Goal: Transaction & Acquisition: Purchase product/service

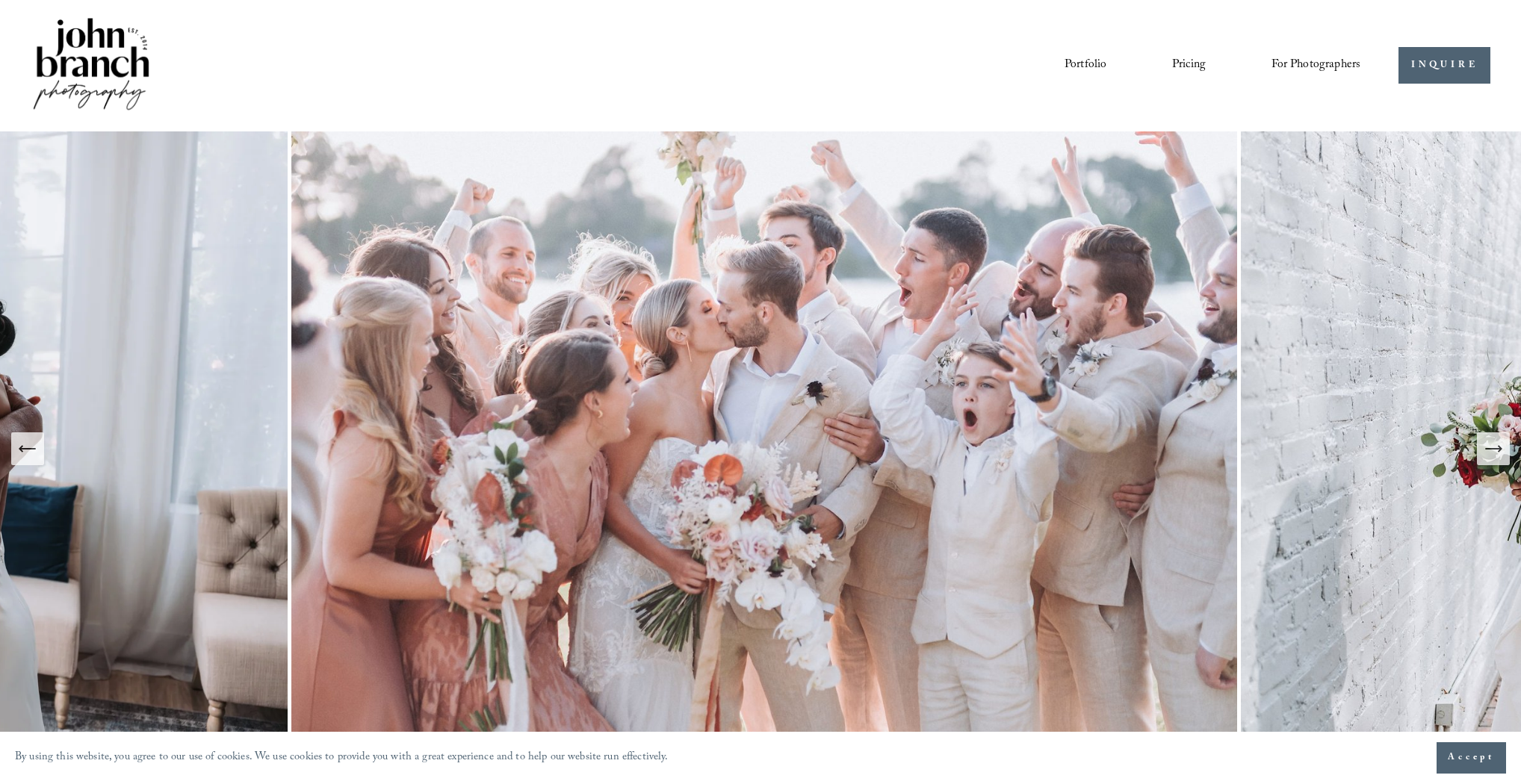
click at [1301, 63] on span "For Photographers" at bounding box center [1316, 66] width 90 height 23
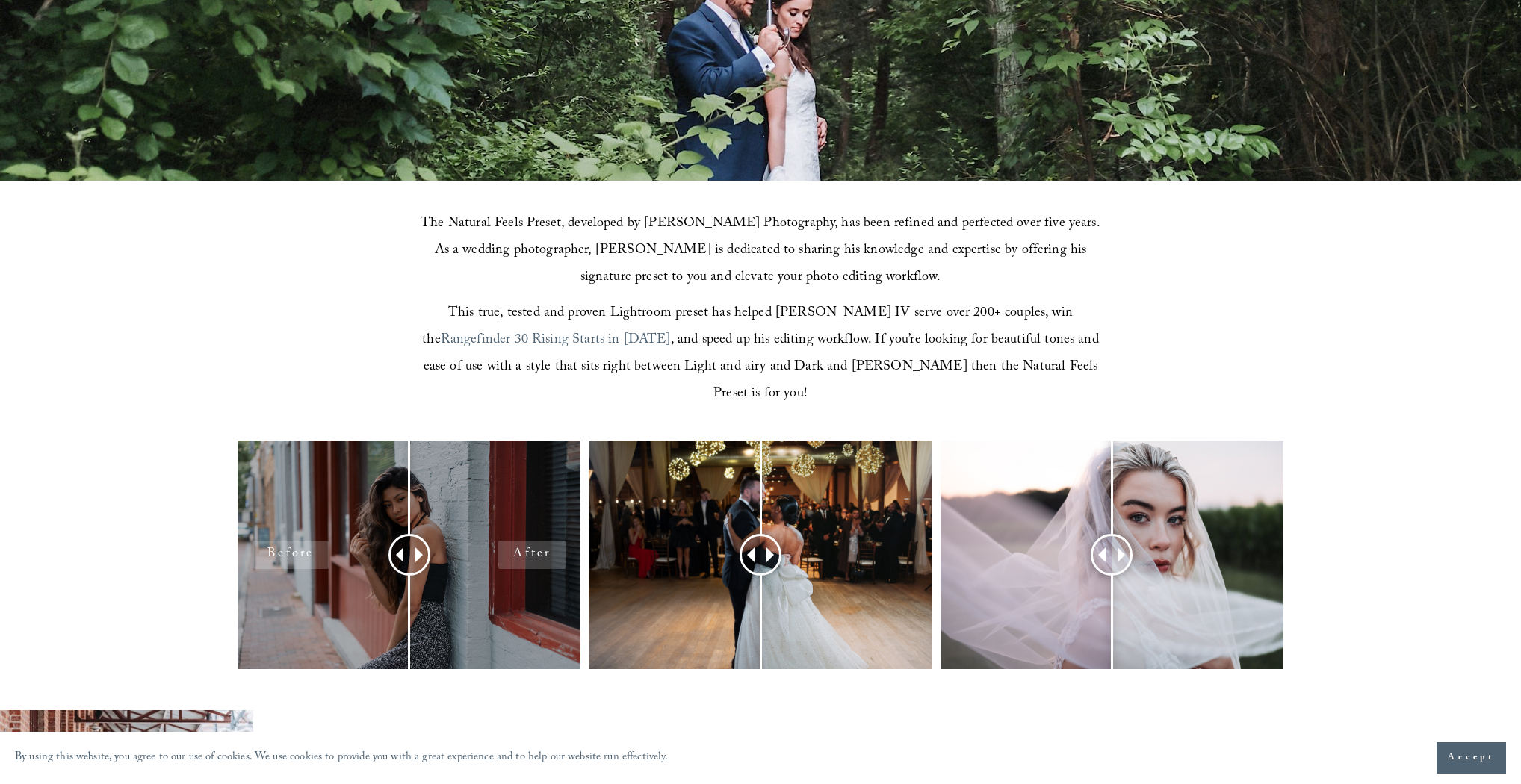
scroll to position [358, 0]
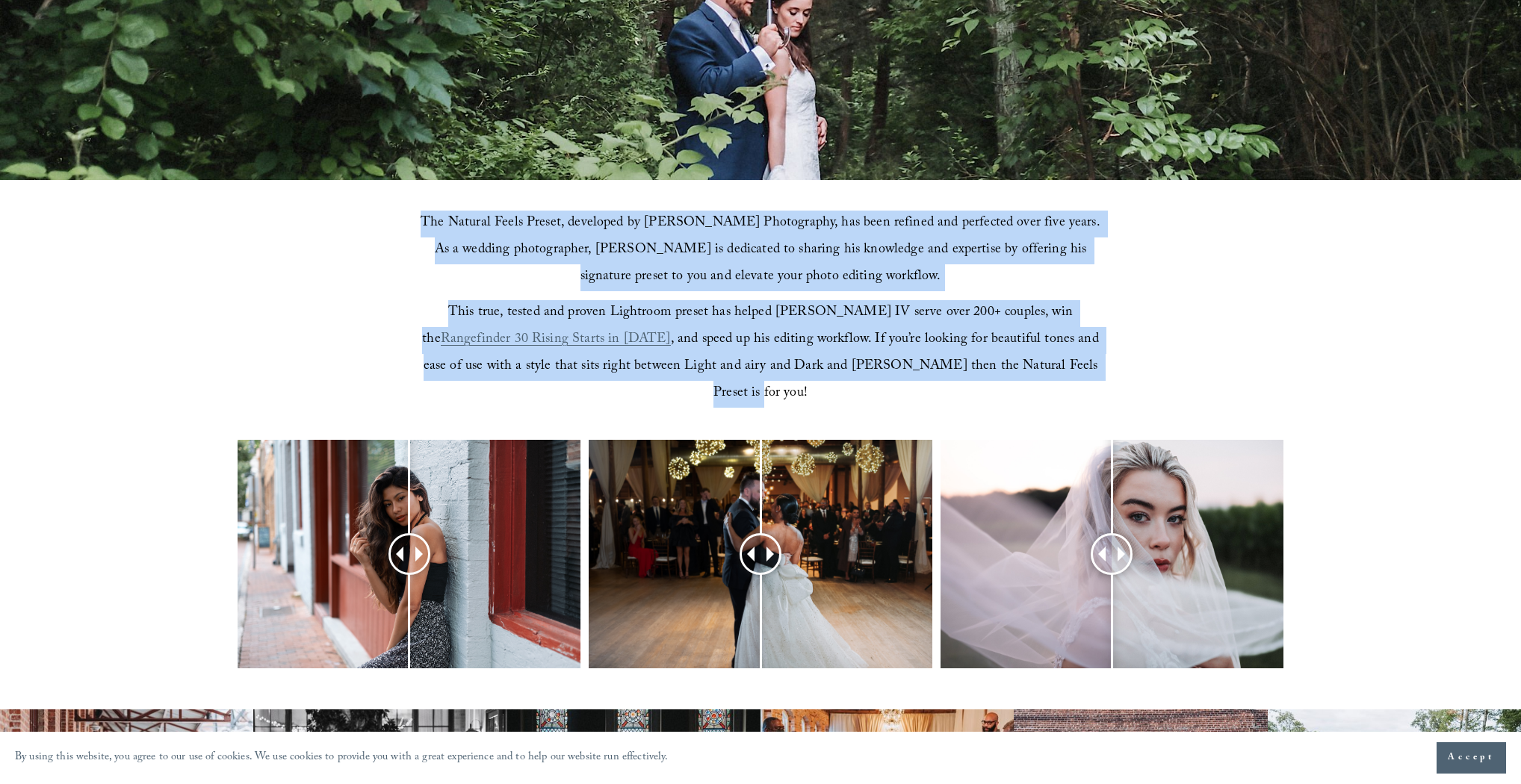
drag, startPoint x: 550, startPoint y: 255, endPoint x: 1157, endPoint y: 372, distance: 618.2
click at [1157, 372] on div "The Natural Feels Preset, developed by John Branch IV Photography, has been ref…" at bounding box center [760, 309] width 1521 height 258
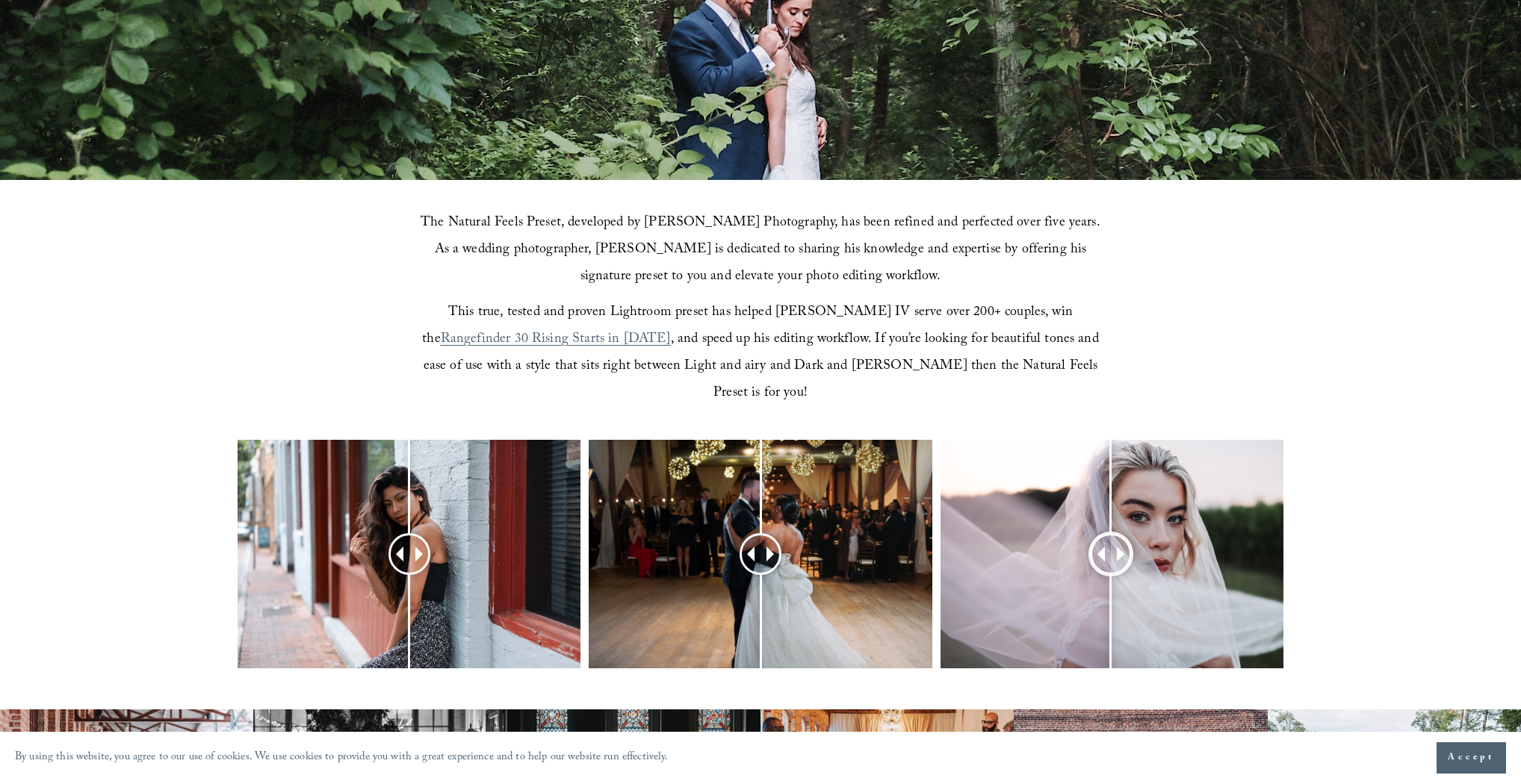
drag, startPoint x: 1103, startPoint y: 523, endPoint x: 979, endPoint y: 506, distance: 125.2
click at [1111, 535] on div at bounding box center [1111, 555] width 39 height 39
drag, startPoint x: 790, startPoint y: 523, endPoint x: 765, endPoint y: 526, distance: 25.2
click at [765, 534] on div at bounding box center [765, 554] width 41 height 41
drag, startPoint x: 405, startPoint y: 529, endPoint x: 393, endPoint y: 545, distance: 20.0
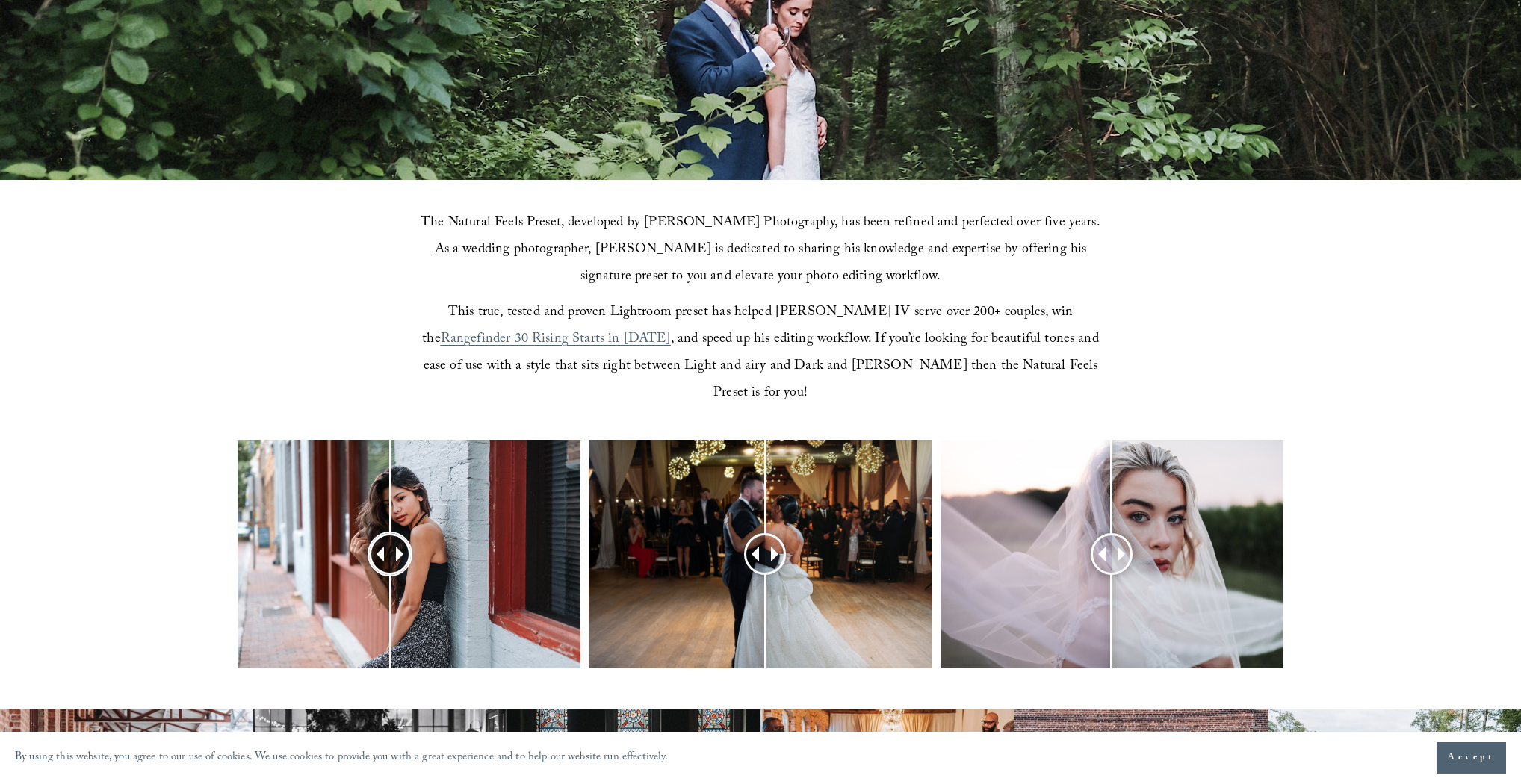
click at [393, 545] on div at bounding box center [390, 554] width 42 height 42
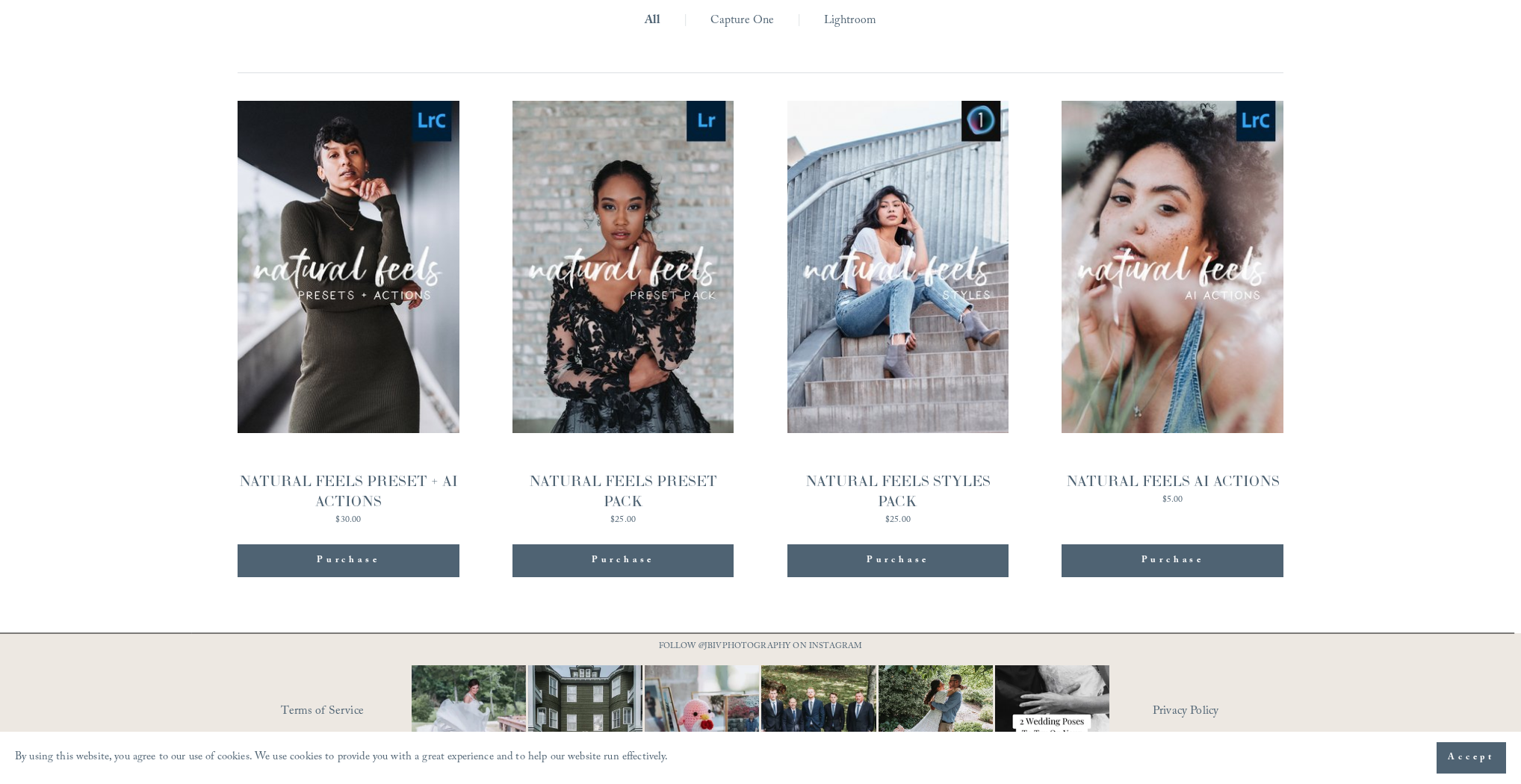
scroll to position [1651, 0]
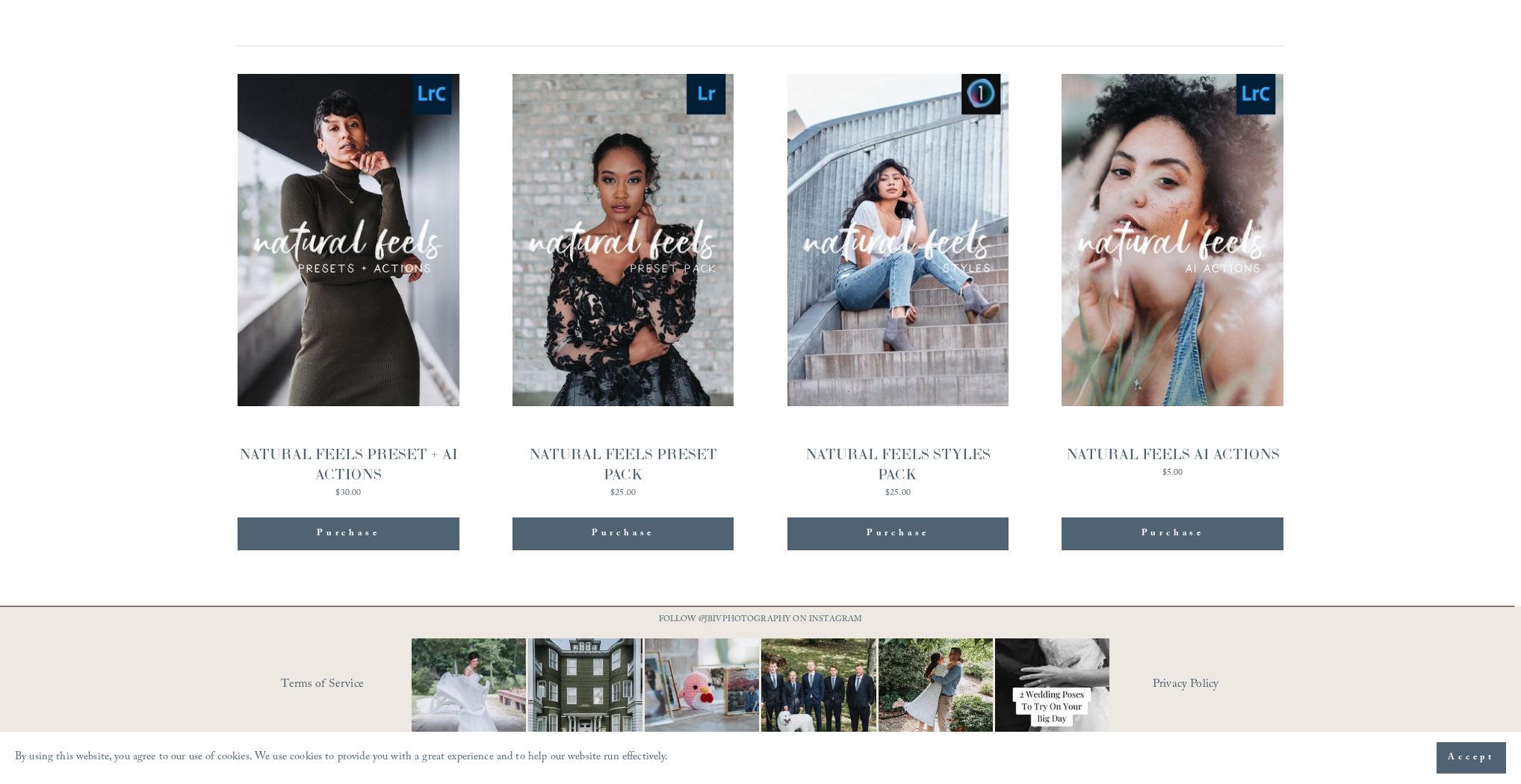
click at [646, 518] on button "Purchase Added!" at bounding box center [624, 534] width 222 height 33
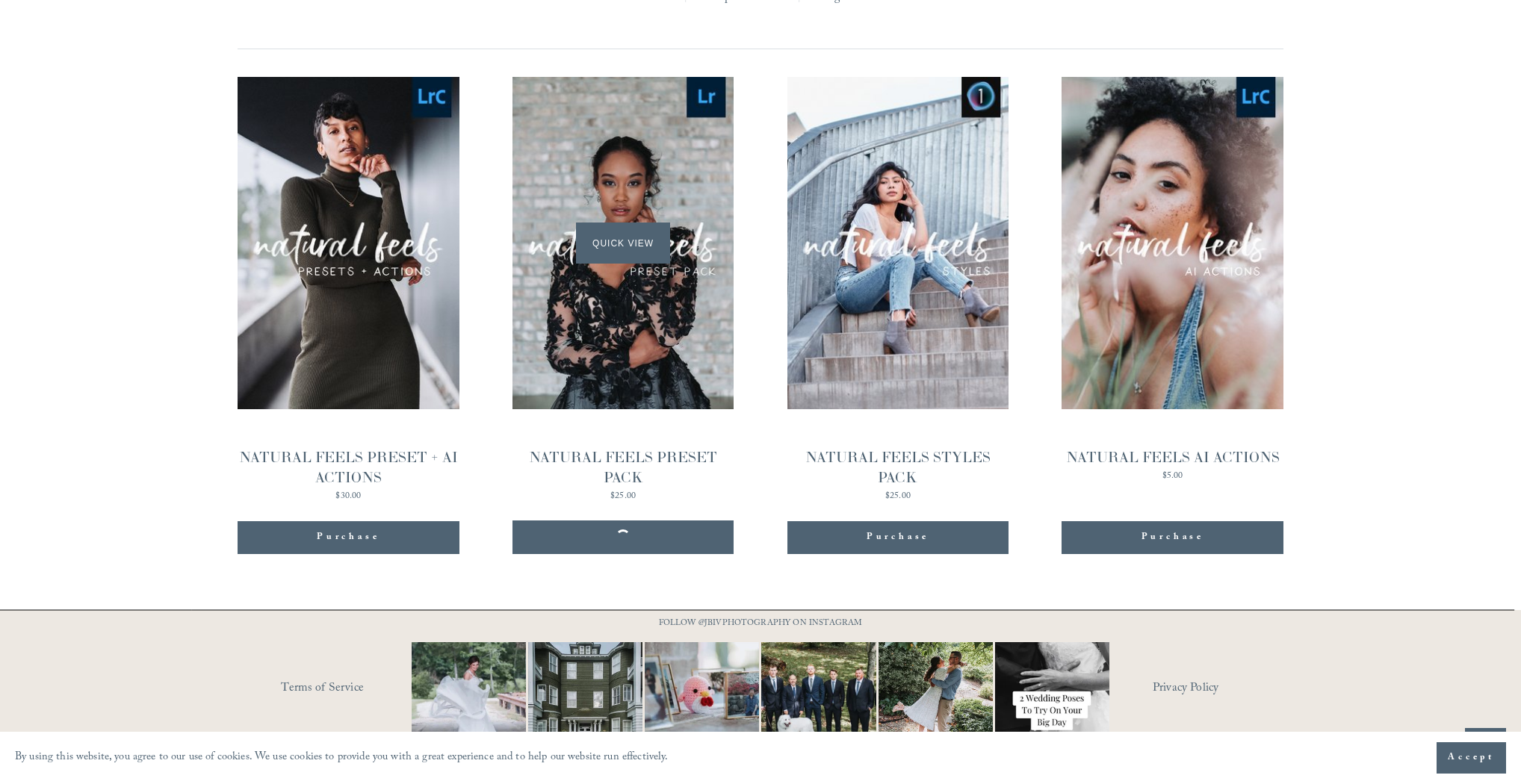
click at [633, 257] on div "Quick View" at bounding box center [624, 243] width 222 height 332
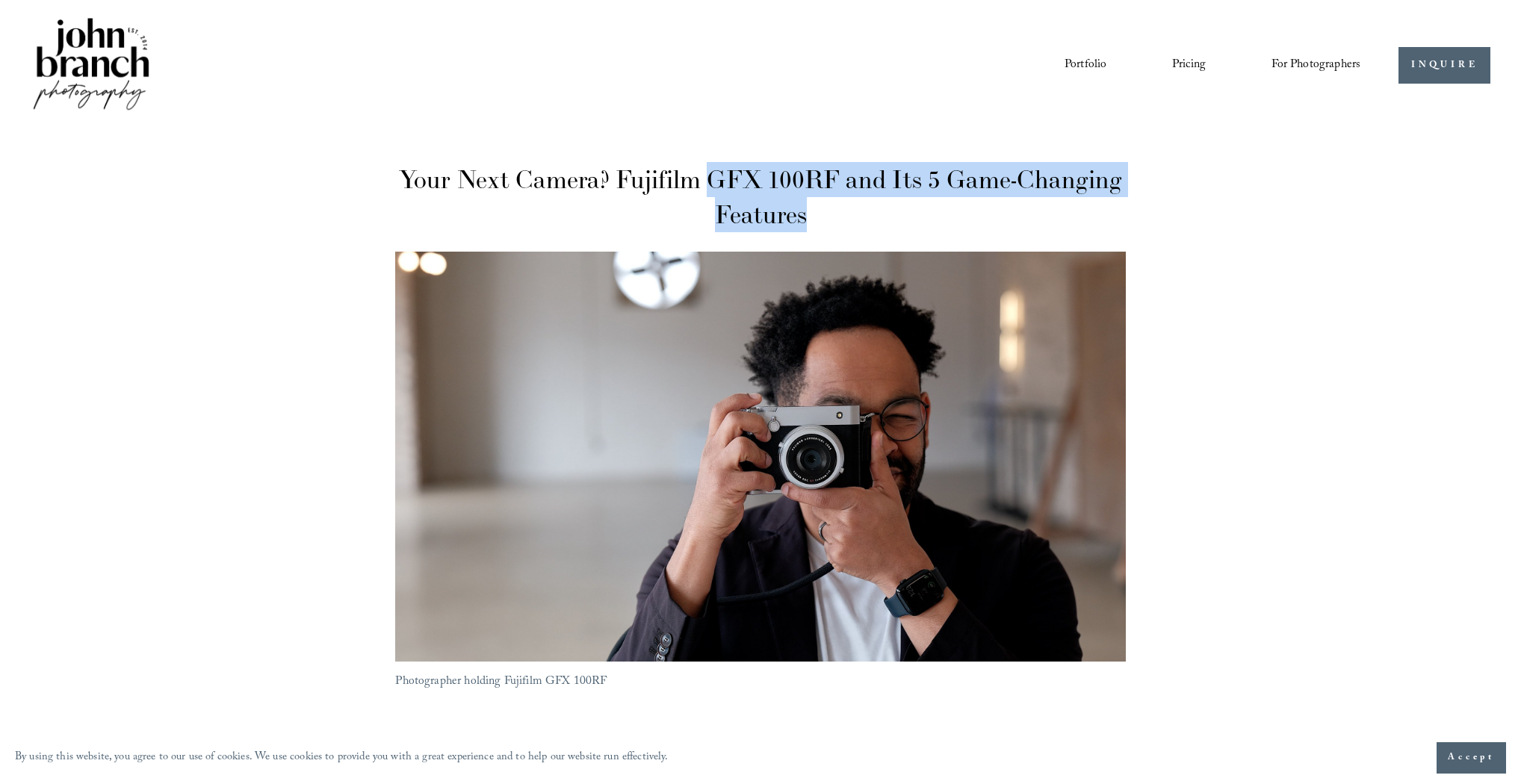
drag, startPoint x: 713, startPoint y: 170, endPoint x: 830, endPoint y: 213, distance: 124.7
click at [830, 213] on h1 "Your Next Camera? Fujifilm GFX 100RF and Its 5 Game-Changing Features" at bounding box center [759, 197] width 730 height 70
click at [830, 214] on h1 "Your Next Camera? Fujifilm GFX 100RF and Its 5 Game-Changing Features" at bounding box center [759, 197] width 730 height 70
click at [830, 213] on h1 "Your Next Camera? Fujifilm GFX 100RF and Its 5 Game-Changing Features" at bounding box center [759, 197] width 730 height 70
click at [830, 212] on h1 "Your Next Camera? Fujifilm GFX 100RF and Its 5 Game-Changing Features" at bounding box center [759, 197] width 730 height 70
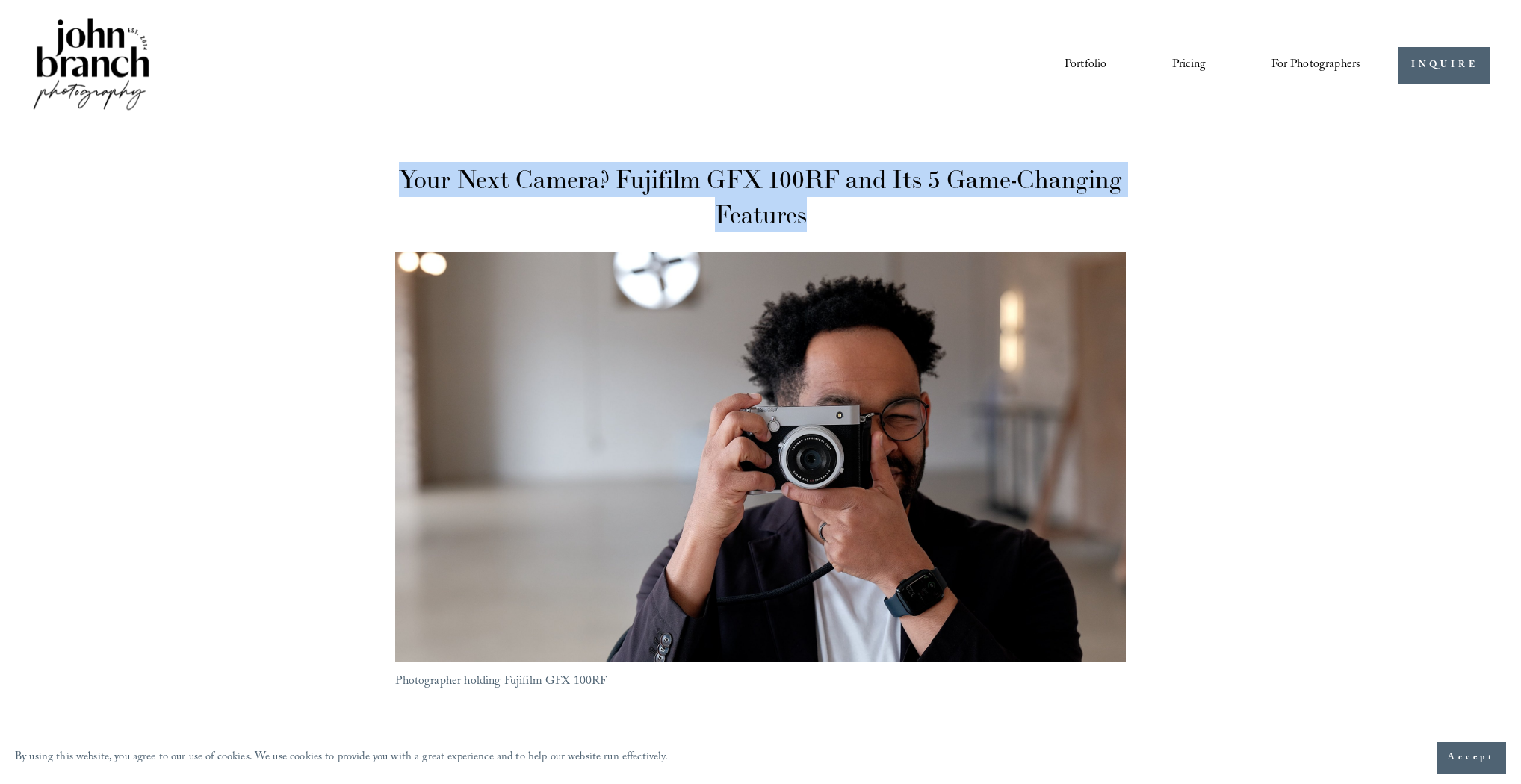
click at [481, 176] on h1 "Your Next Camera? Fujifilm GFX 100RF and Its 5 Game-Changing Features" at bounding box center [759, 197] width 730 height 70
drag, startPoint x: 392, startPoint y: 175, endPoint x: 828, endPoint y: 212, distance: 437.6
click at [828, 212] on h1 "Your Next Camera? Fujifilm GFX 100RF and Its 5 Game-Changing Features" at bounding box center [759, 197] width 730 height 70
drag, startPoint x: 828, startPoint y: 212, endPoint x: 392, endPoint y: 167, distance: 438.3
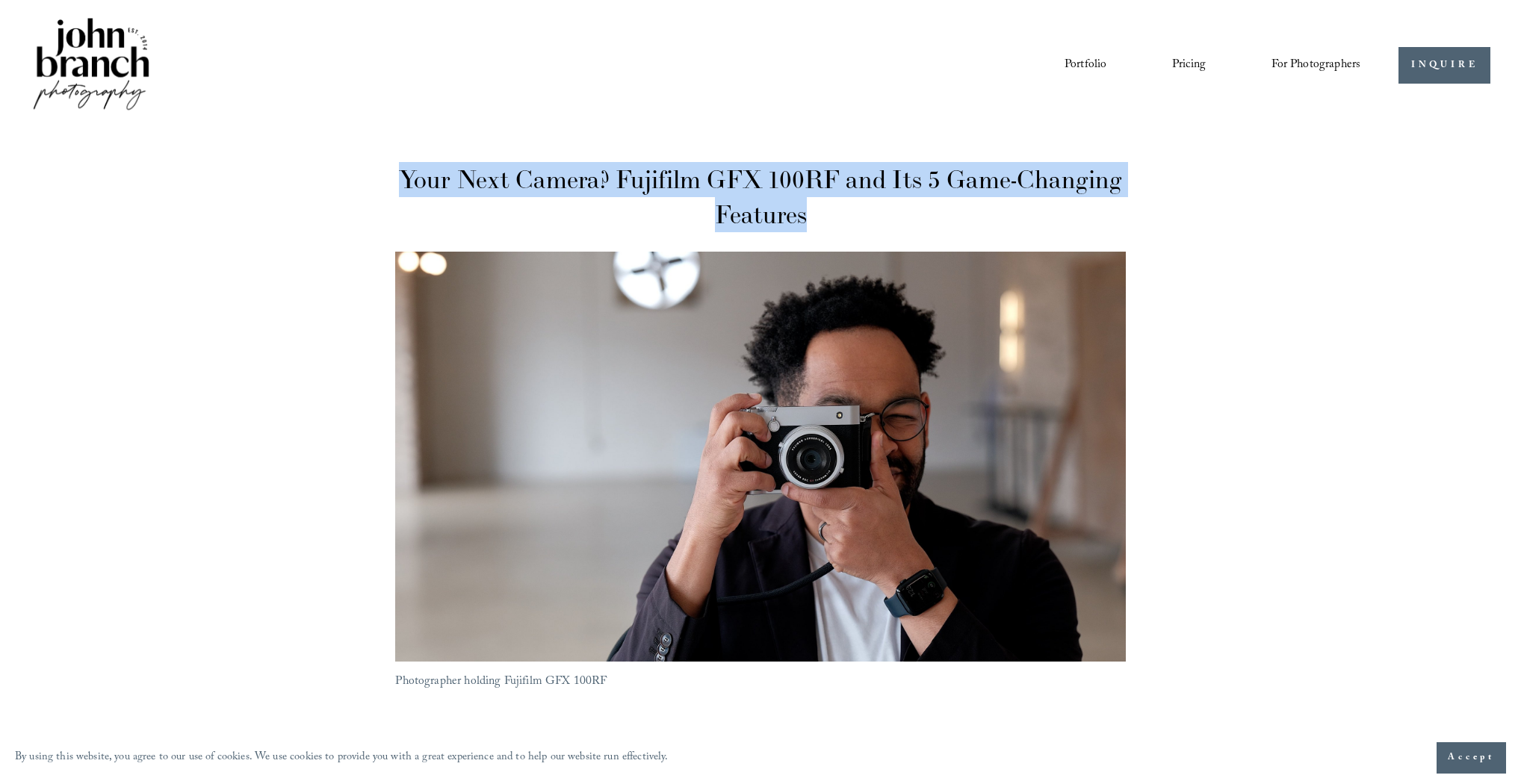
drag, startPoint x: 354, startPoint y: 158, endPoint x: 904, endPoint y: 226, distance: 554.2
click at [904, 227] on h1 "Your Next Camera? Fujifilm GFX 100RF and Its 5 Game-Changing Features" at bounding box center [759, 197] width 730 height 70
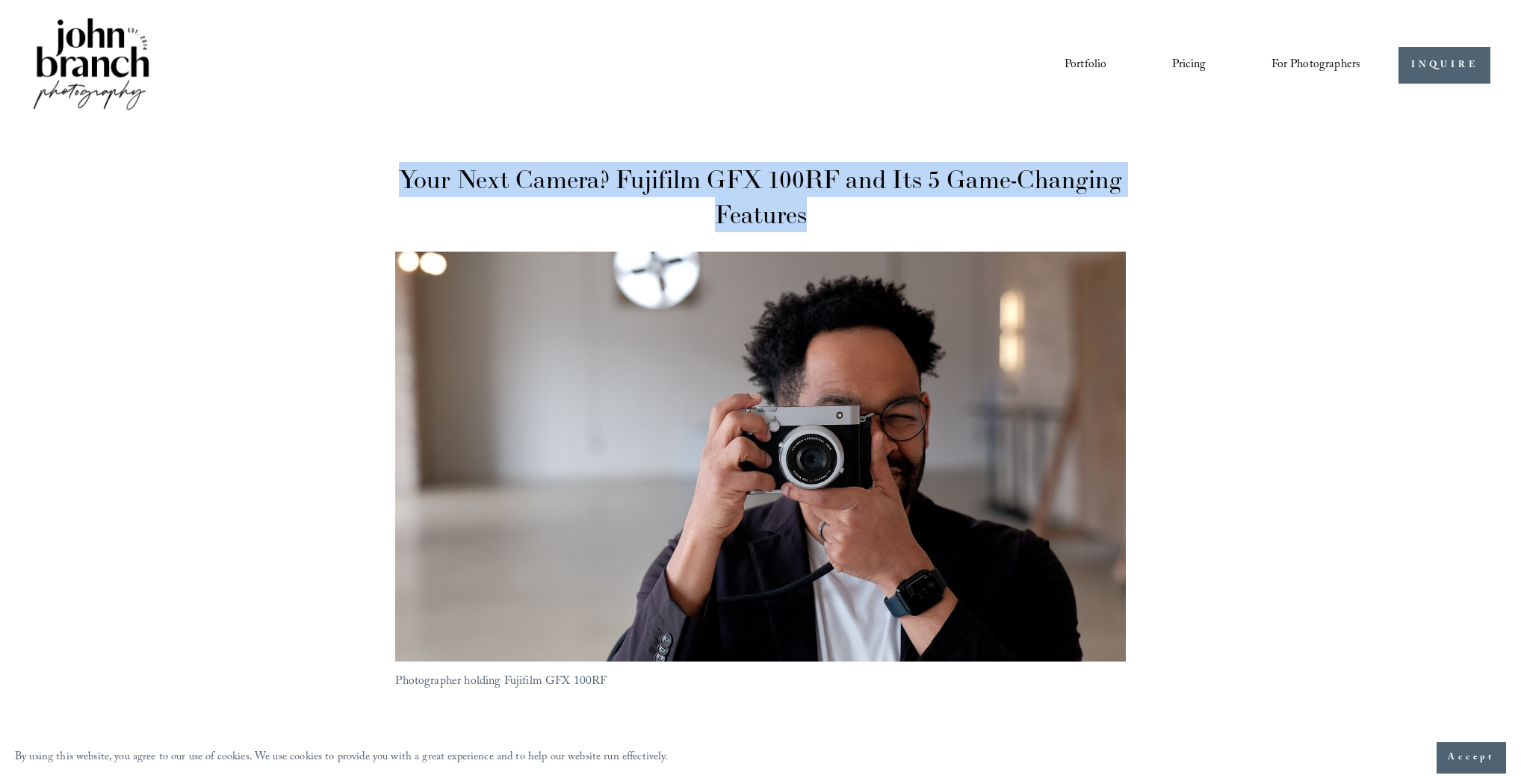
drag, startPoint x: 293, startPoint y: 169, endPoint x: 908, endPoint y: 229, distance: 617.9
click at [908, 229] on h1 "Your Next Camera? Fujifilm GFX 100RF and Its 5 Game-Changing Features" at bounding box center [759, 197] width 730 height 70
drag, startPoint x: 865, startPoint y: 230, endPoint x: 386, endPoint y: 179, distance: 481.7
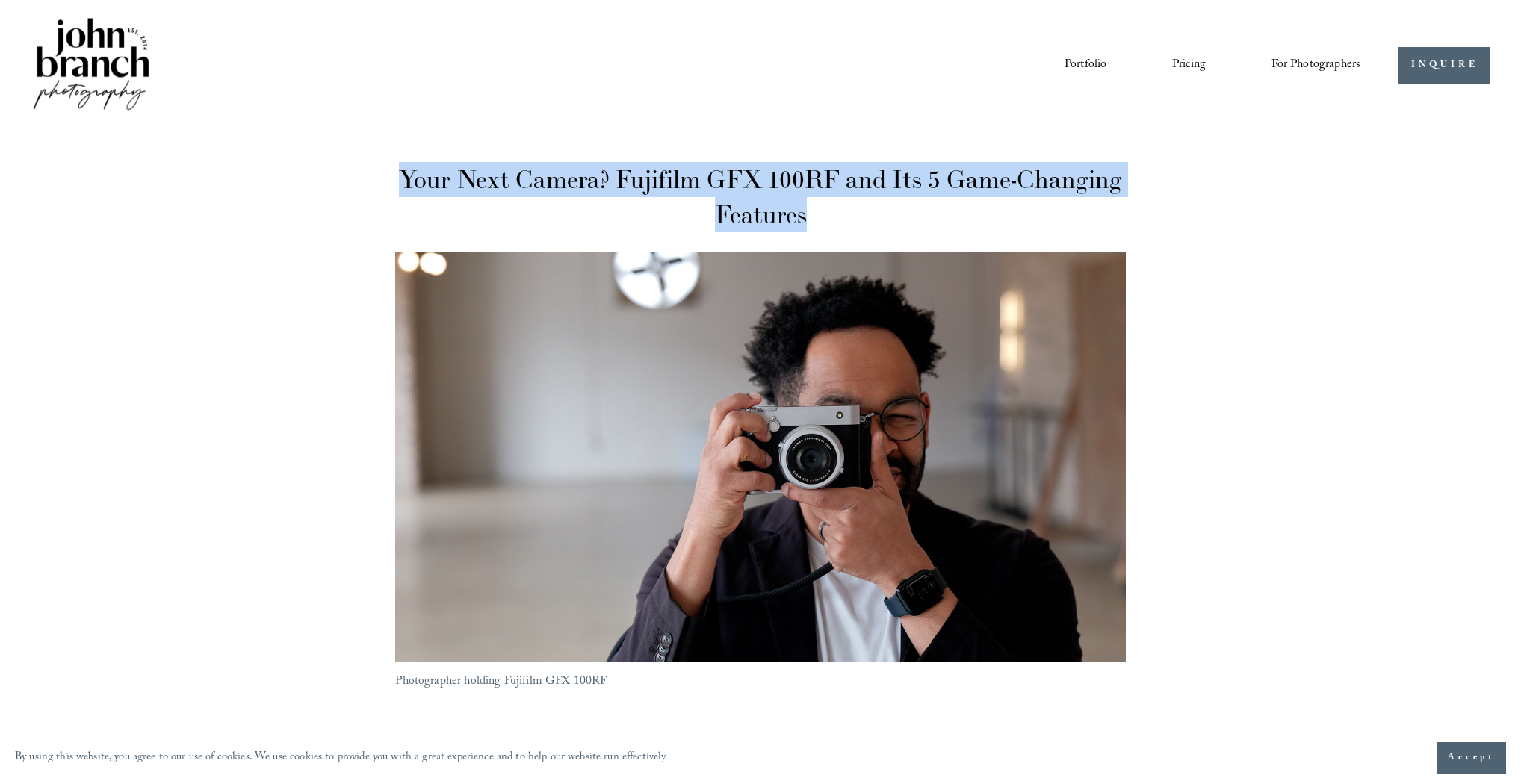
drag, startPoint x: 375, startPoint y: 173, endPoint x: 840, endPoint y: 228, distance: 468.2
click at [840, 228] on h1 "Your Next Camera? Fujifilm GFX 100RF and Its 5 Game-Changing Features" at bounding box center [759, 197] width 730 height 70
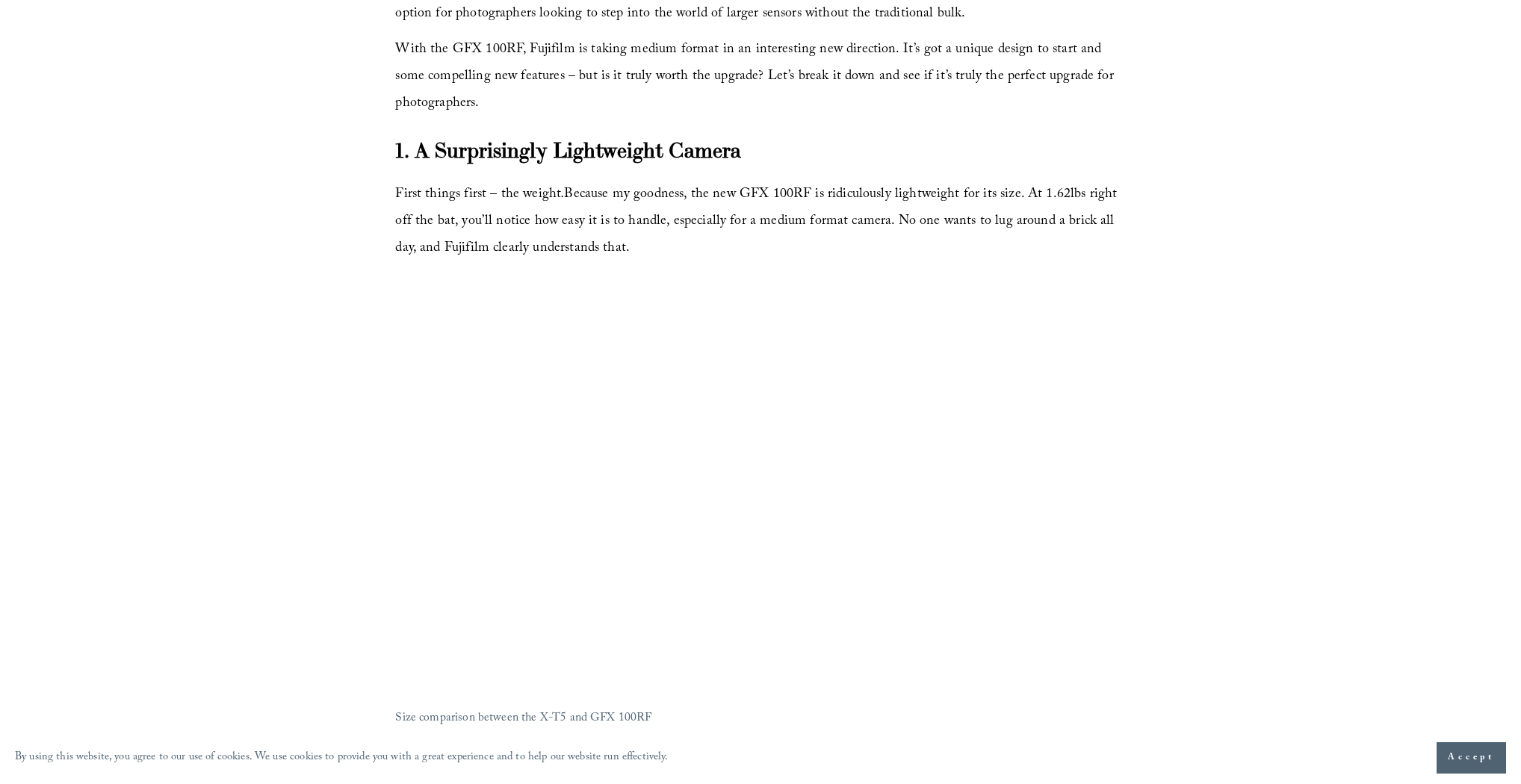
scroll to position [956, 0]
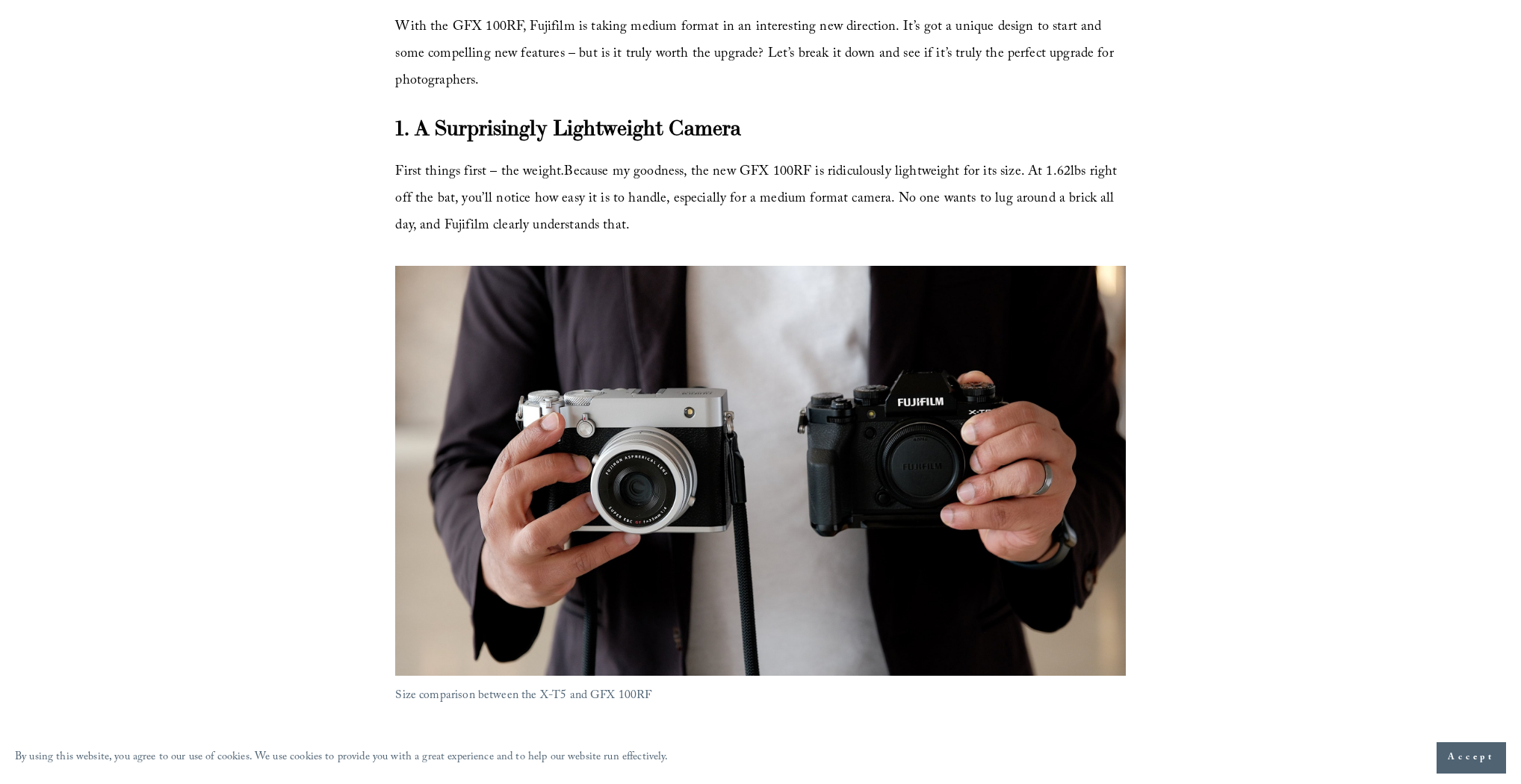
drag, startPoint x: 396, startPoint y: 166, endPoint x: 626, endPoint y: 226, distance: 237.7
click at [626, 226] on p "First things first – the weight . Because my goodness, the new GFX 100RF is rid…" at bounding box center [759, 200] width 730 height 80
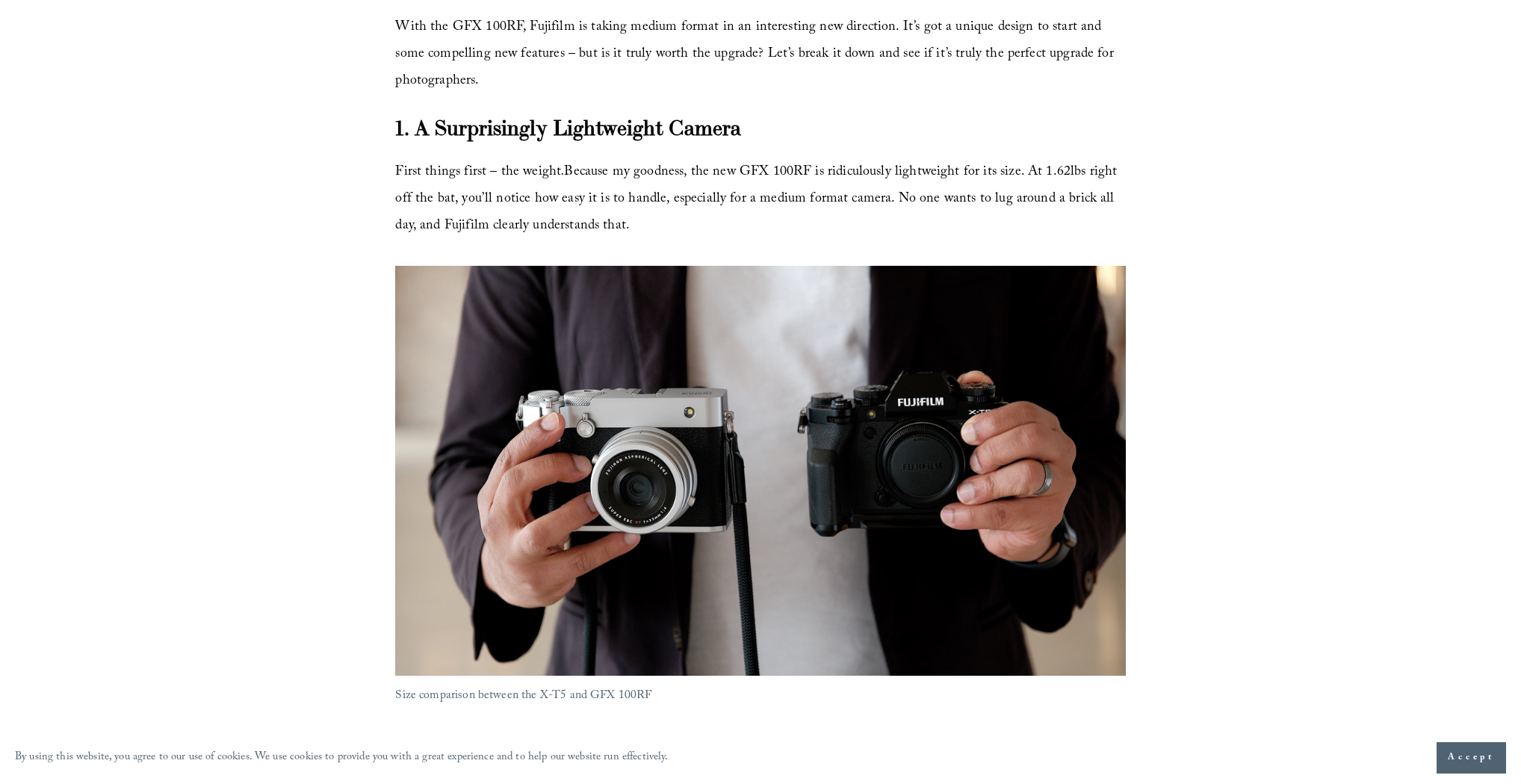
click at [614, 203] on span "First things first – the weight . Because my goodness, the new GFX 100RF is rid…" at bounding box center [757, 200] width 725 height 77
click at [702, 217] on p "First things first – the weight . Because my goodness, the new GFX 100RF is rid…" at bounding box center [759, 200] width 730 height 80
click at [741, 160] on p "First things first – the weight . Because my goodness, the new GFX 100RF is rid…" at bounding box center [759, 200] width 730 height 80
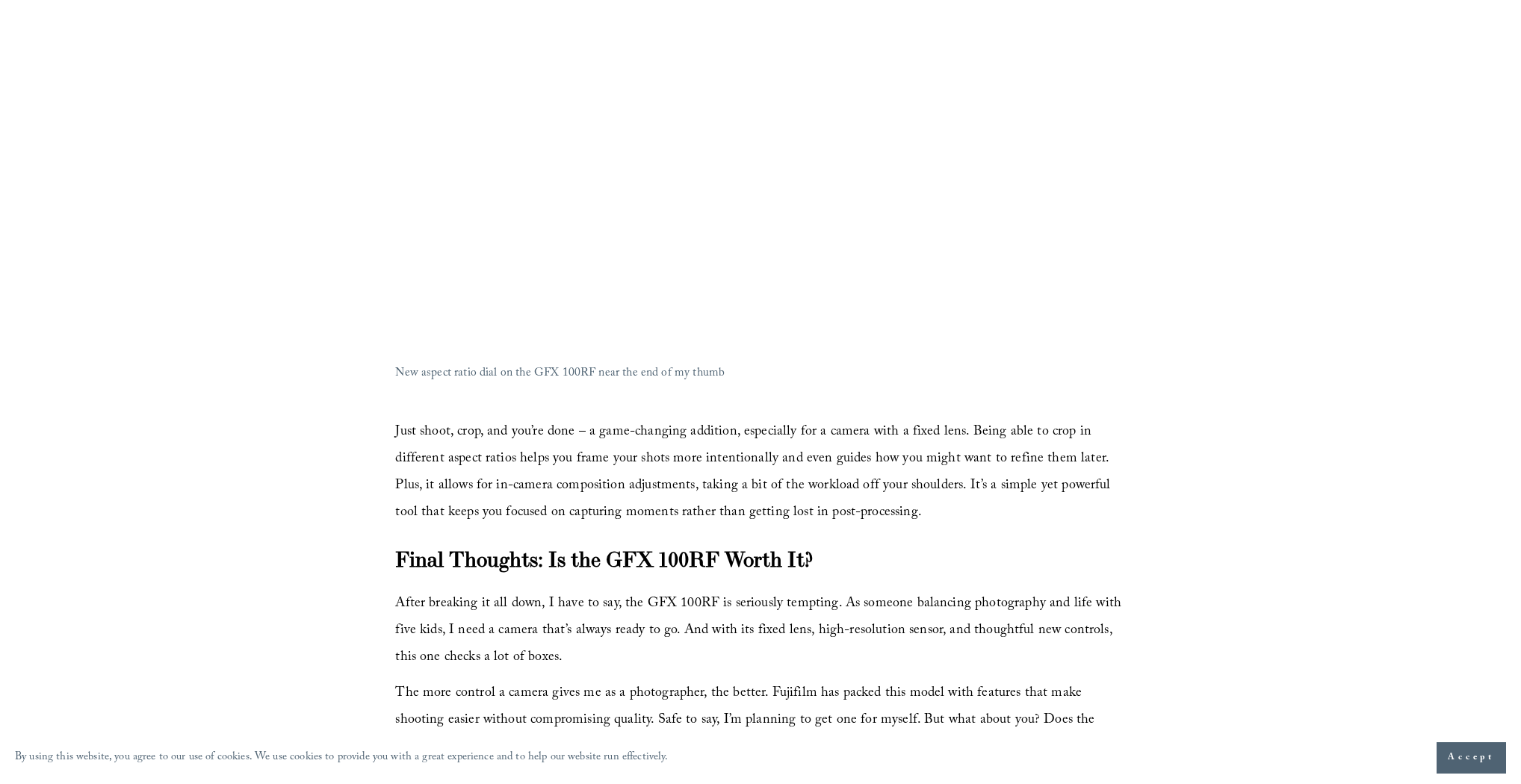
scroll to position [6332, 0]
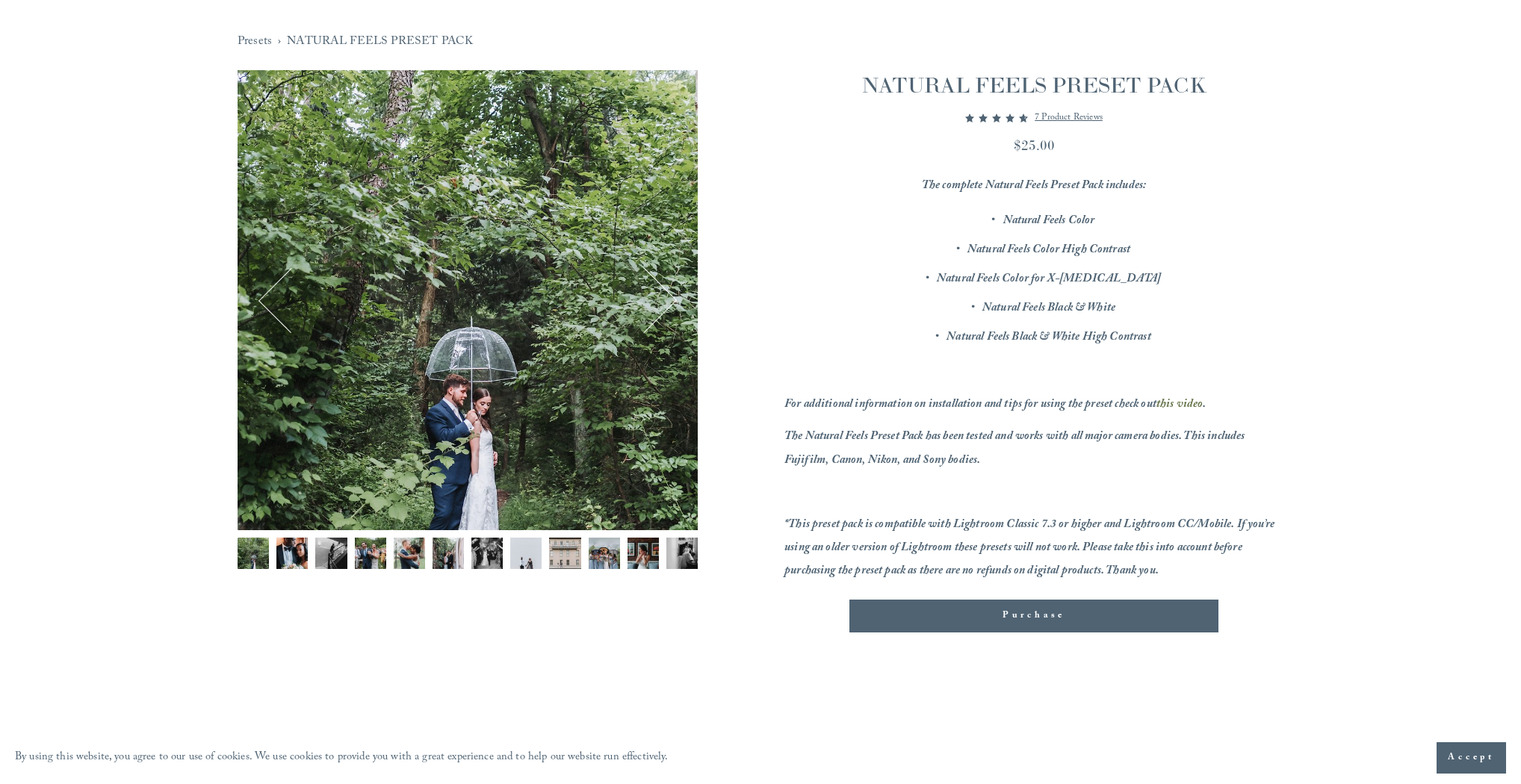
scroll to position [179, 0]
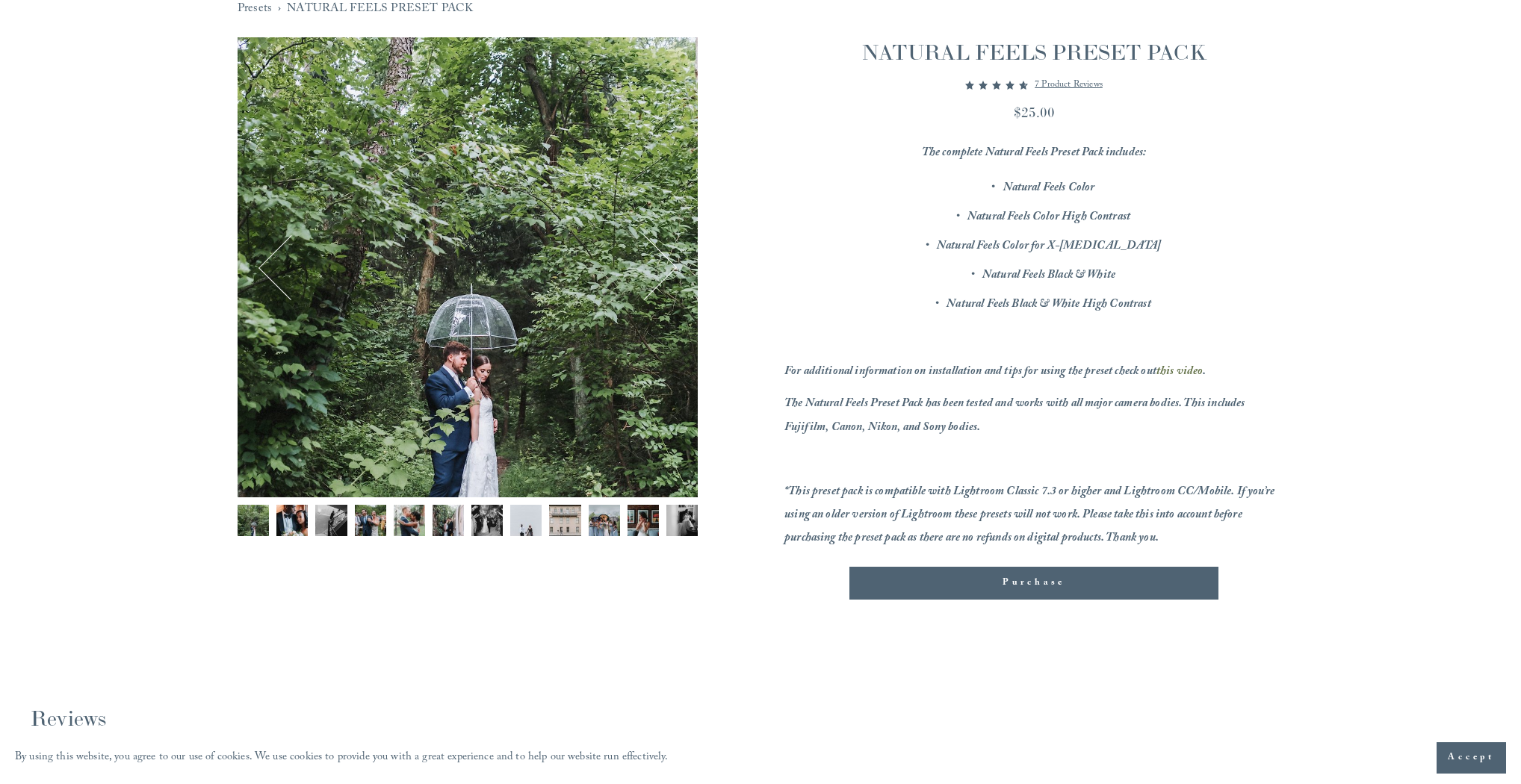
click at [331, 516] on img "Image 3 of 12" at bounding box center [331, 520] width 31 height 31
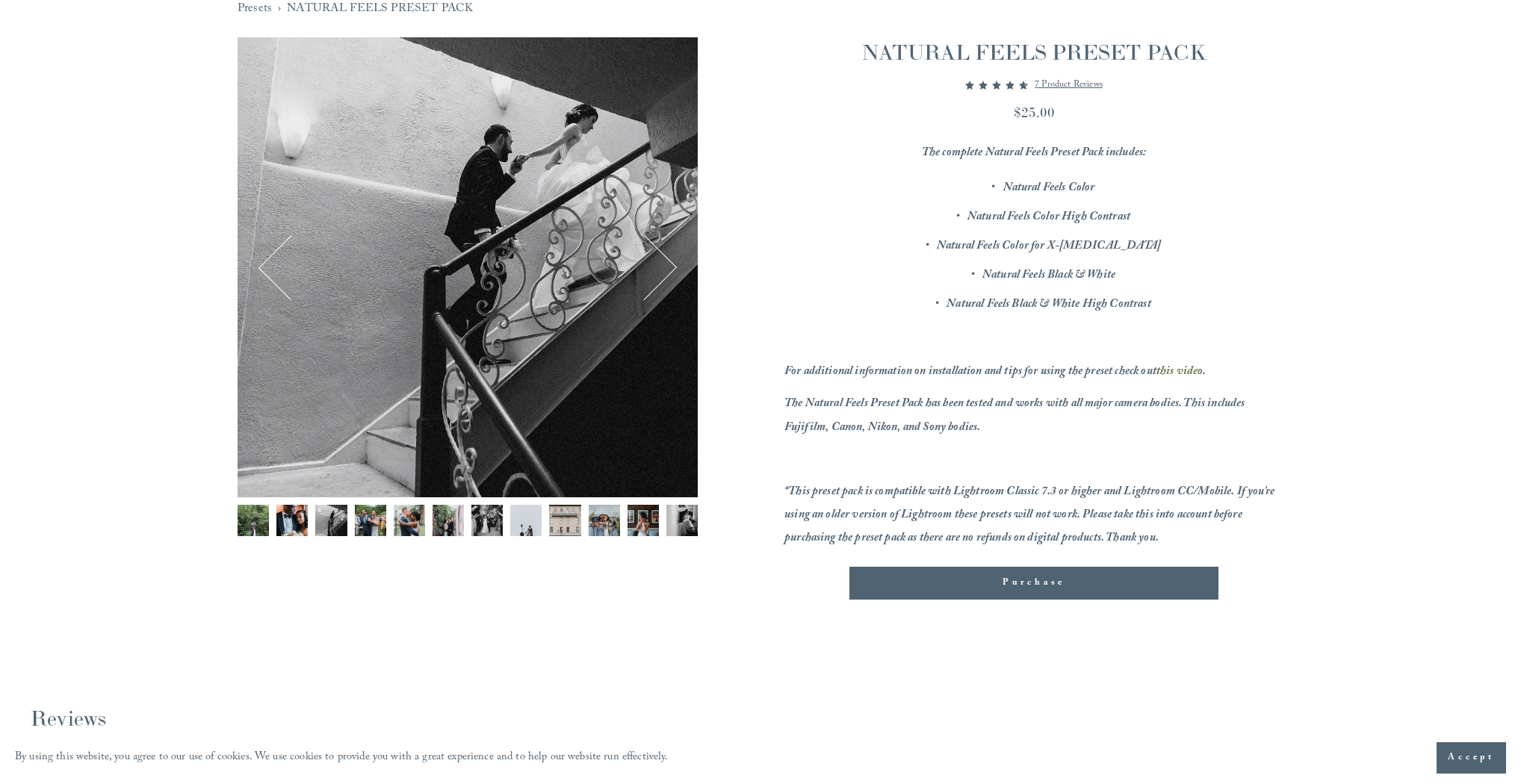
click at [364, 519] on img "Image 4 of 12" at bounding box center [371, 520] width 31 height 31
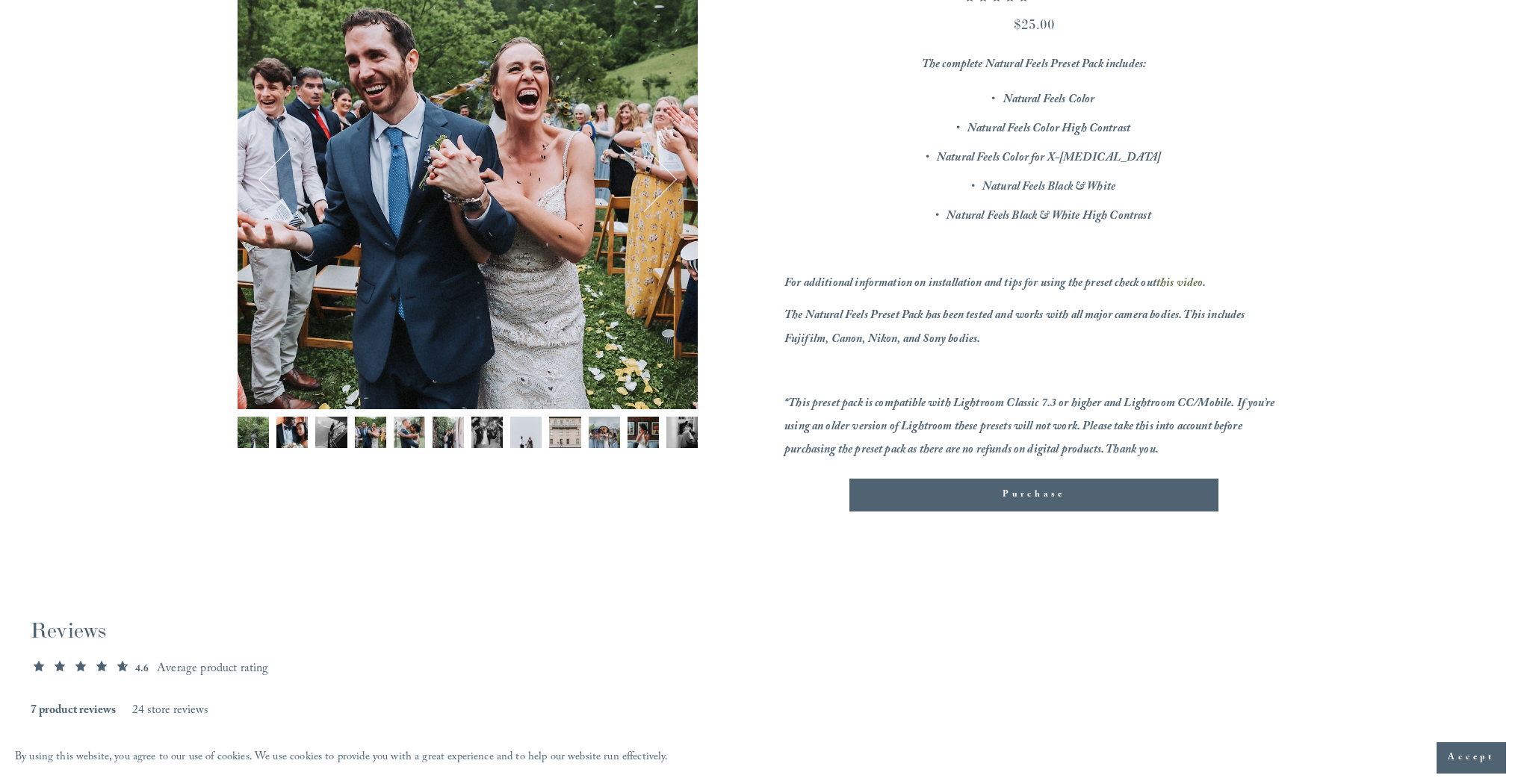
scroll to position [0, 0]
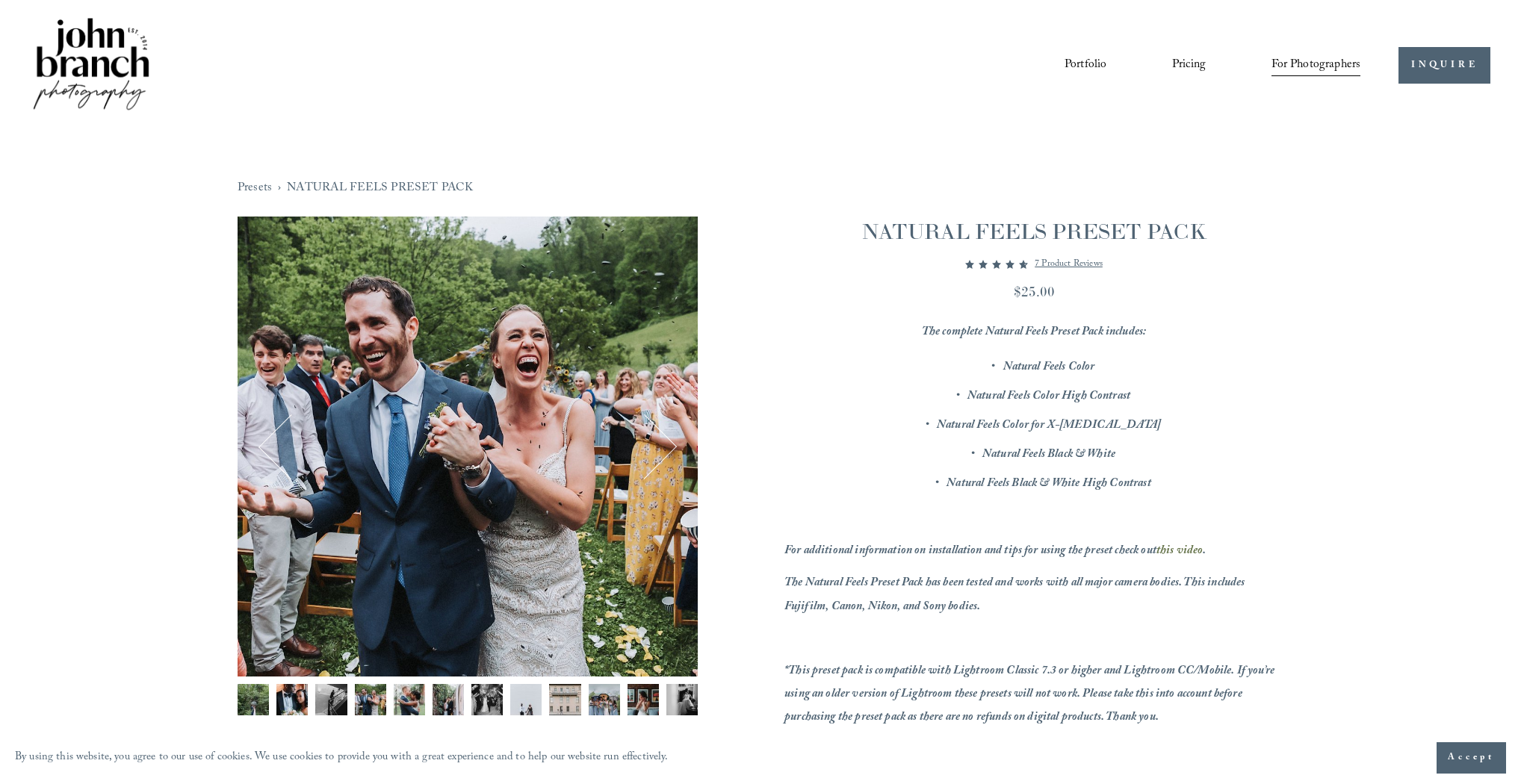
click at [528, 394] on div "Image 4 of 12" at bounding box center [467, 447] width 460 height 460
click at [496, 701] on img "Image 7 of 12" at bounding box center [487, 700] width 31 height 31
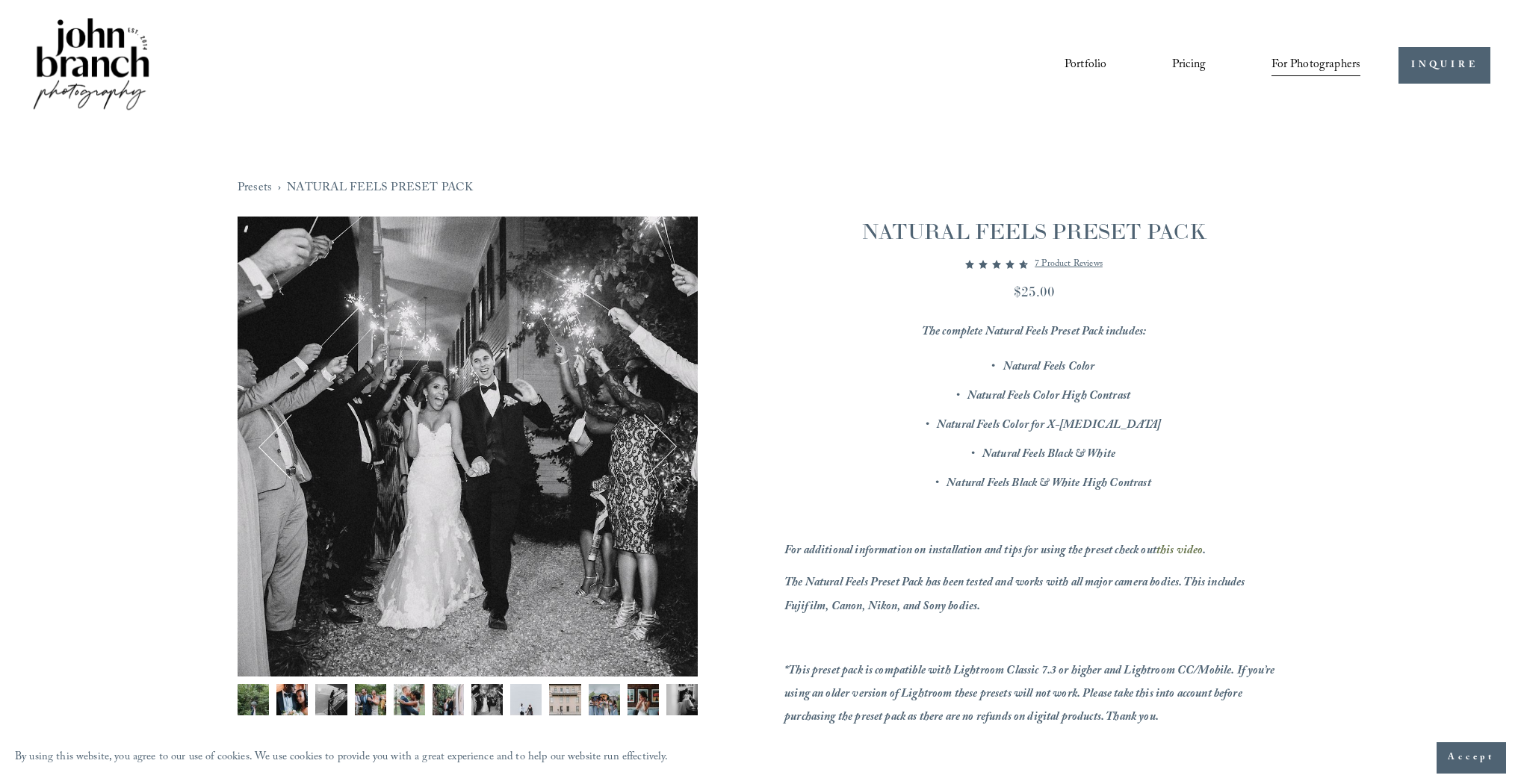
click at [526, 697] on img "Image 8 of 12" at bounding box center [526, 700] width 31 height 31
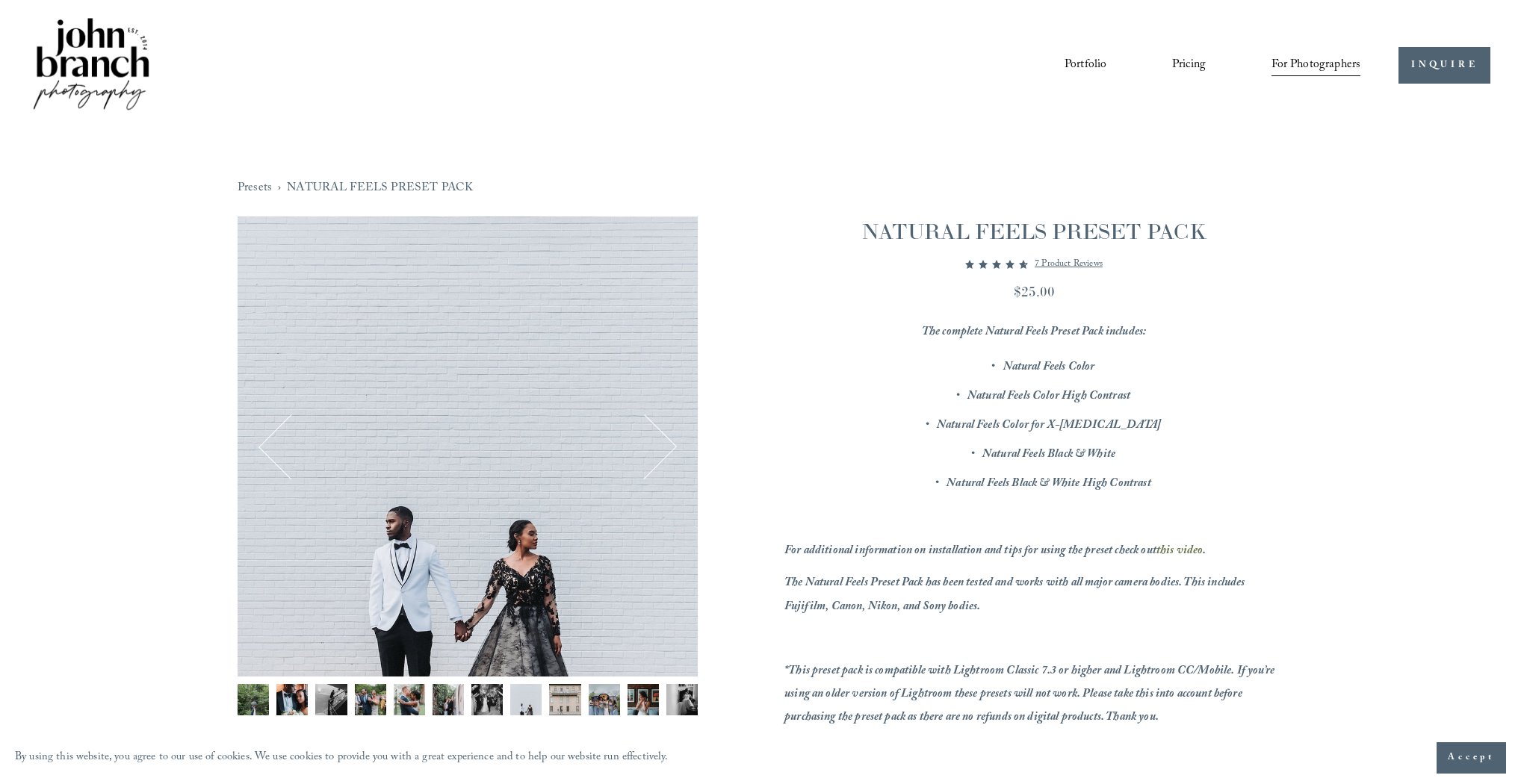
drag, startPoint x: 550, startPoint y: 697, endPoint x: 558, endPoint y: 696, distance: 8.1
click at [550, 698] on img "Image 9 of 12" at bounding box center [565, 700] width 31 height 31
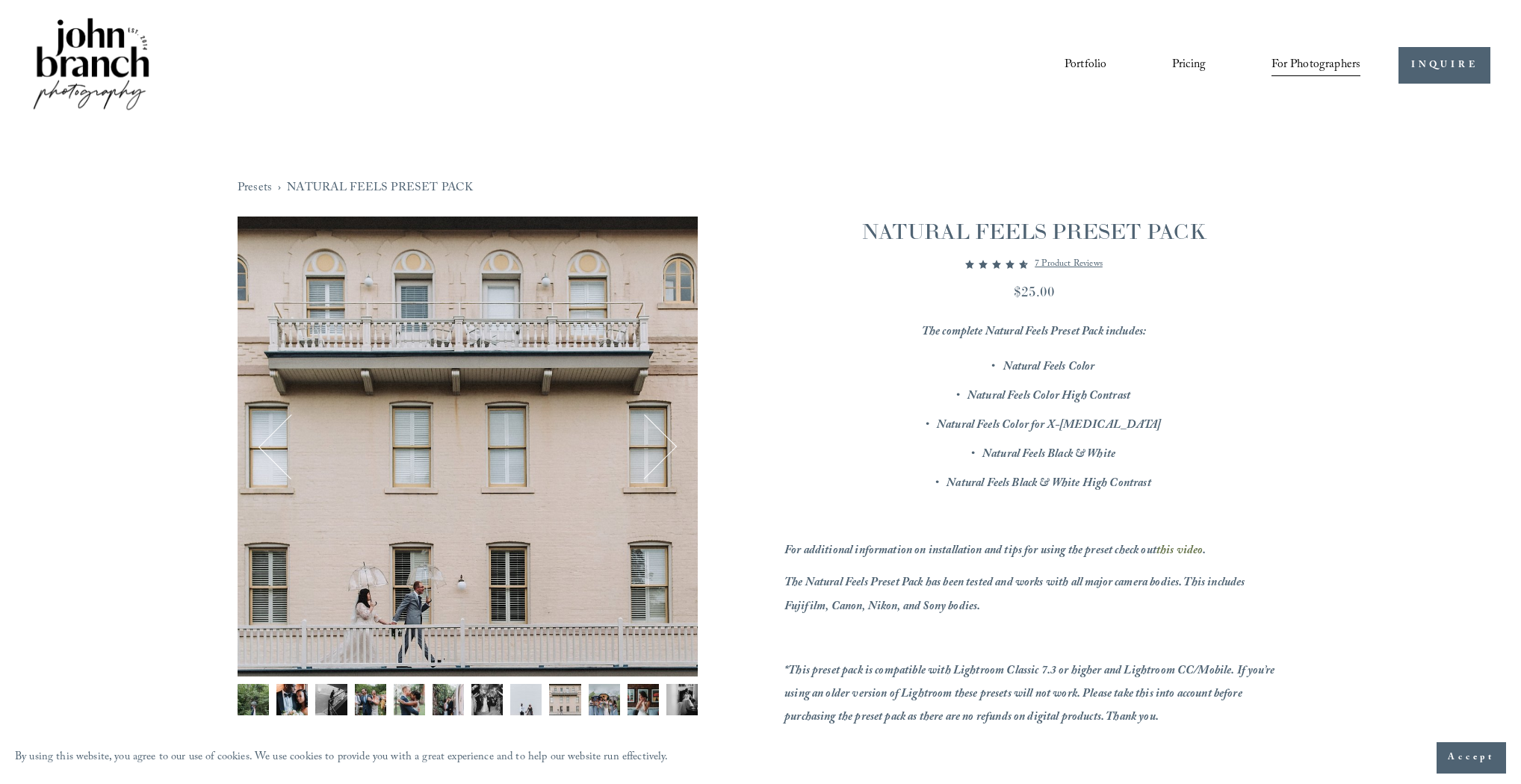
click at [662, 440] on button "Next" at bounding box center [645, 447] width 61 height 61
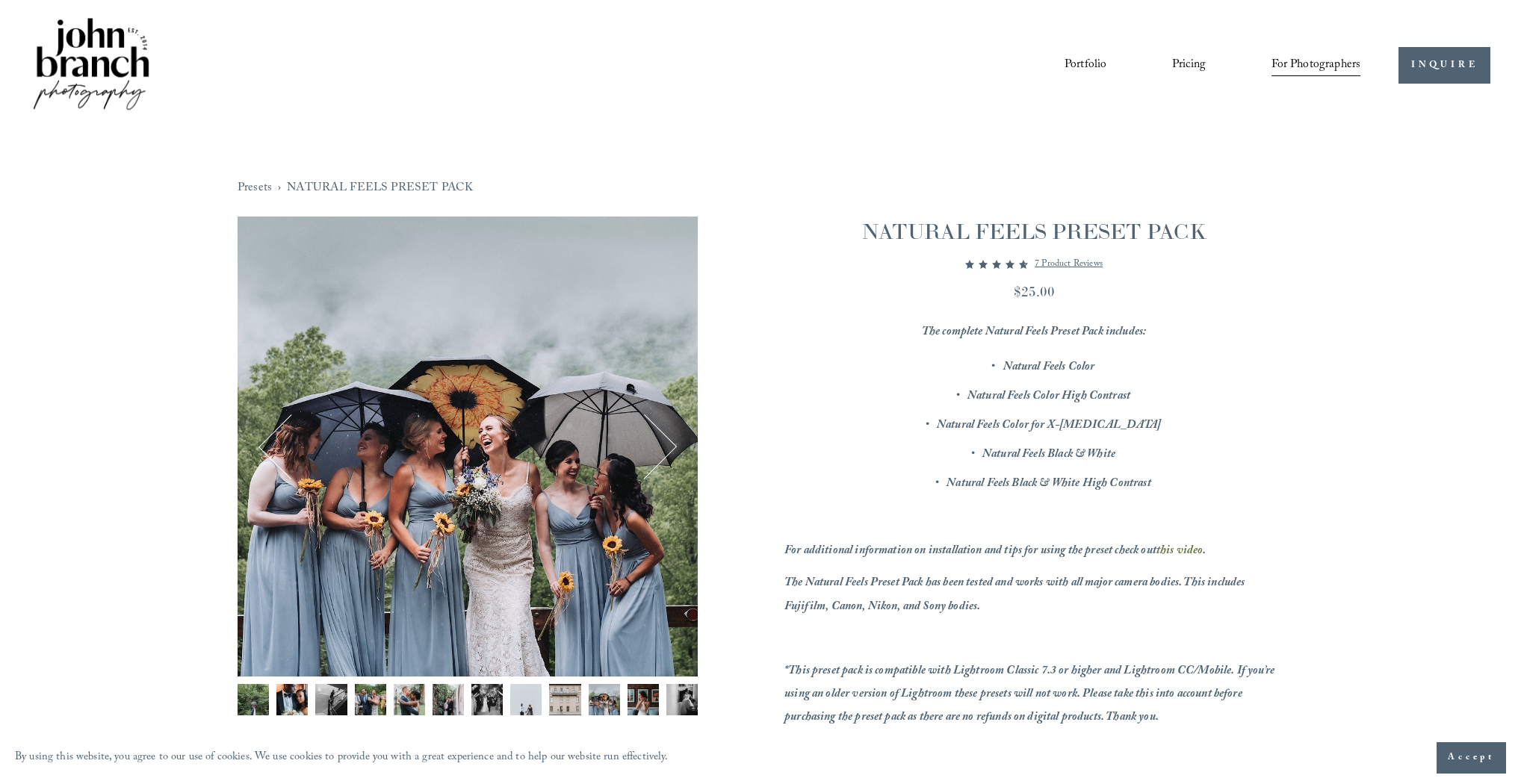
click at [662, 441] on button "Next" at bounding box center [645, 447] width 61 height 61
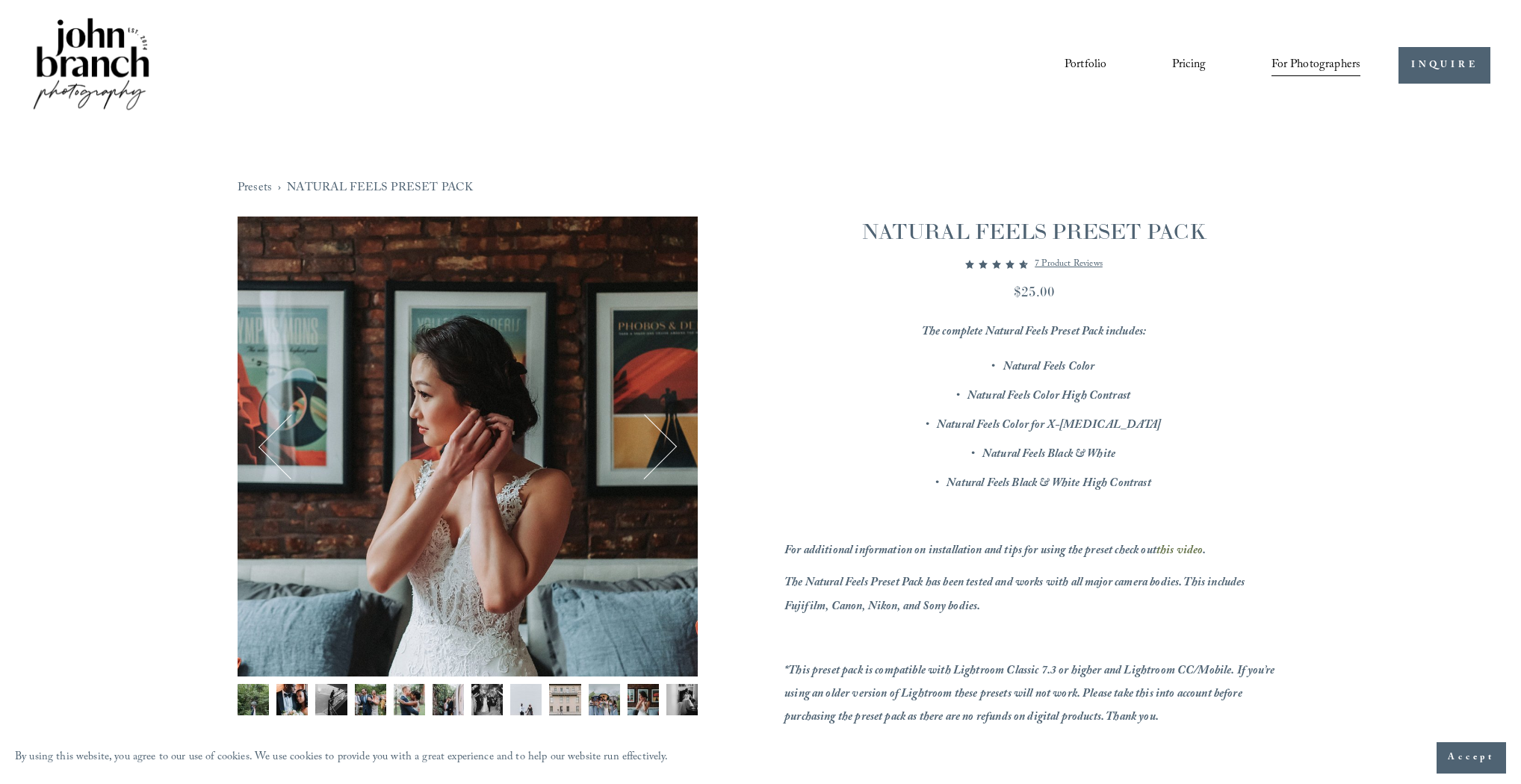
click at [662, 441] on button "Next" at bounding box center [645, 447] width 61 height 61
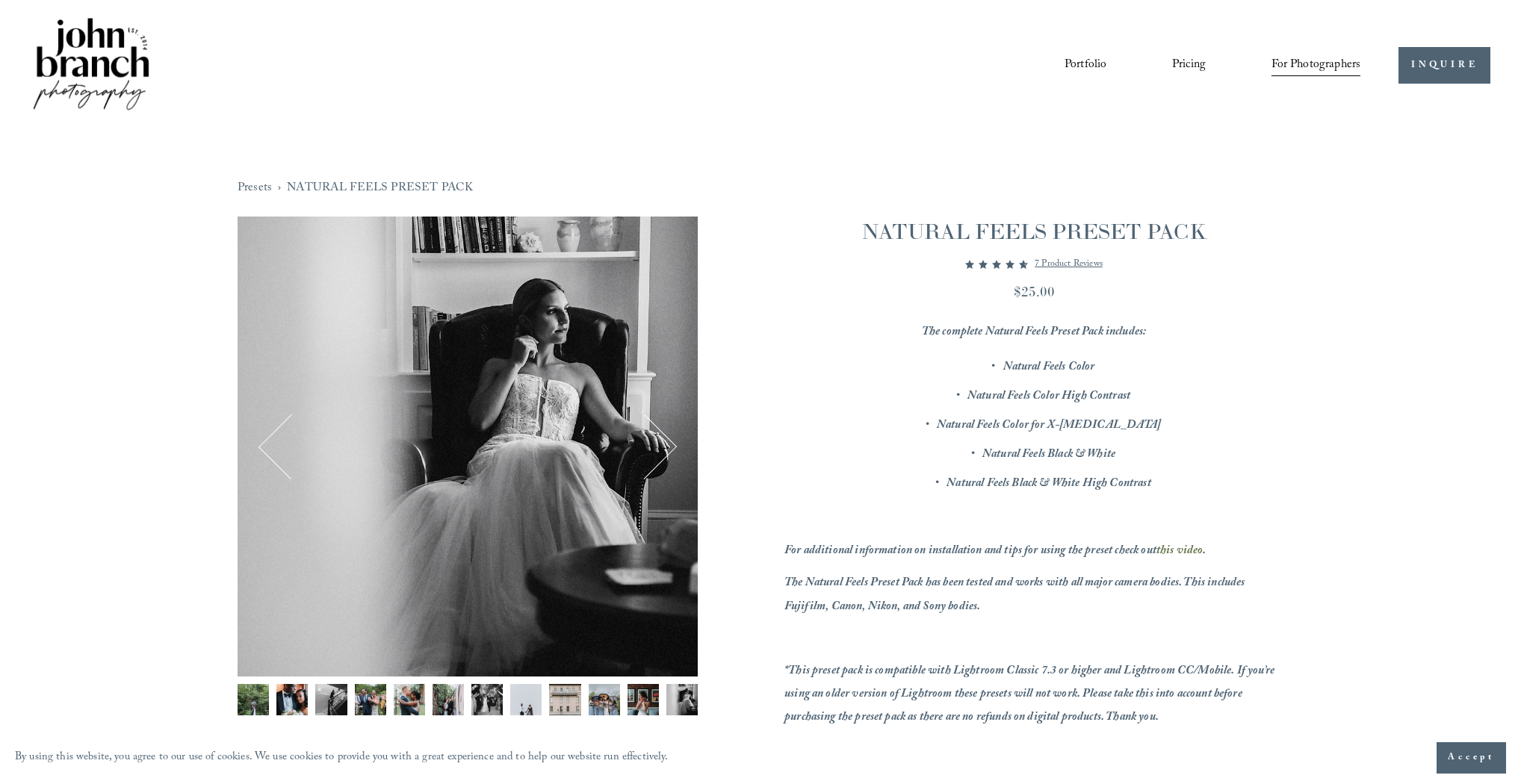
click at [662, 442] on button "Next" at bounding box center [645, 447] width 61 height 61
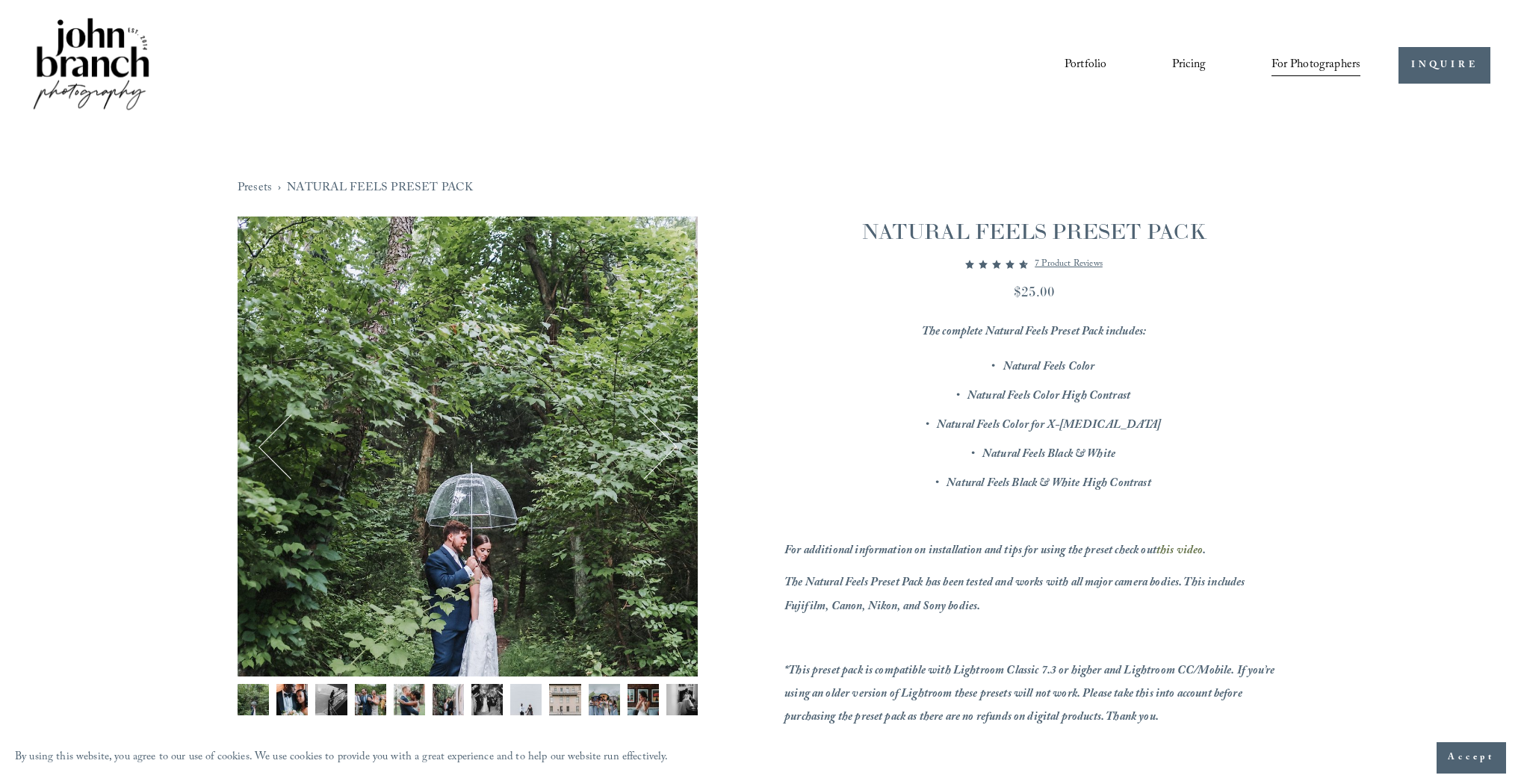
click at [663, 441] on button "Next" at bounding box center [645, 447] width 61 height 61
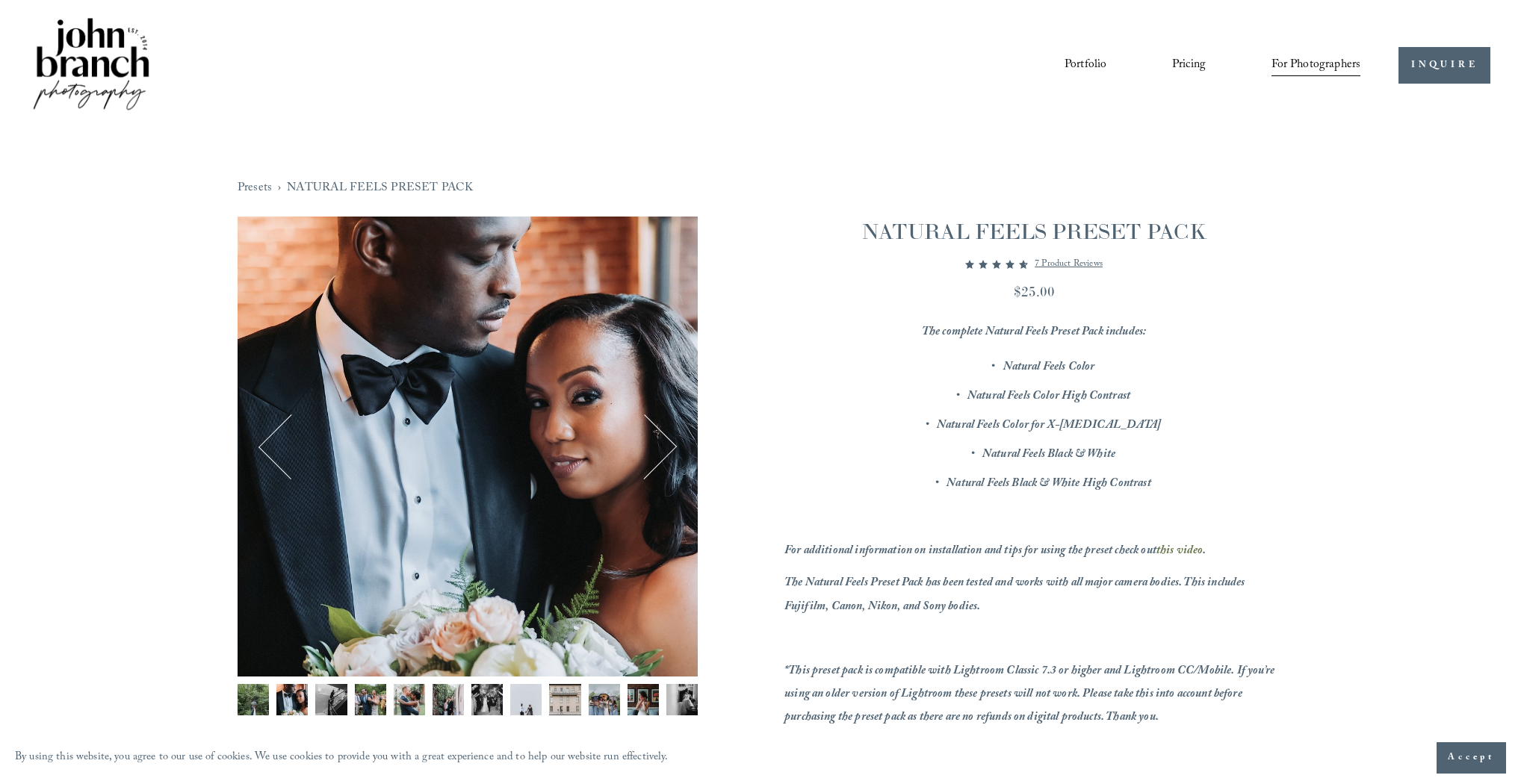
click at [663, 441] on button "Next" at bounding box center [645, 447] width 61 height 61
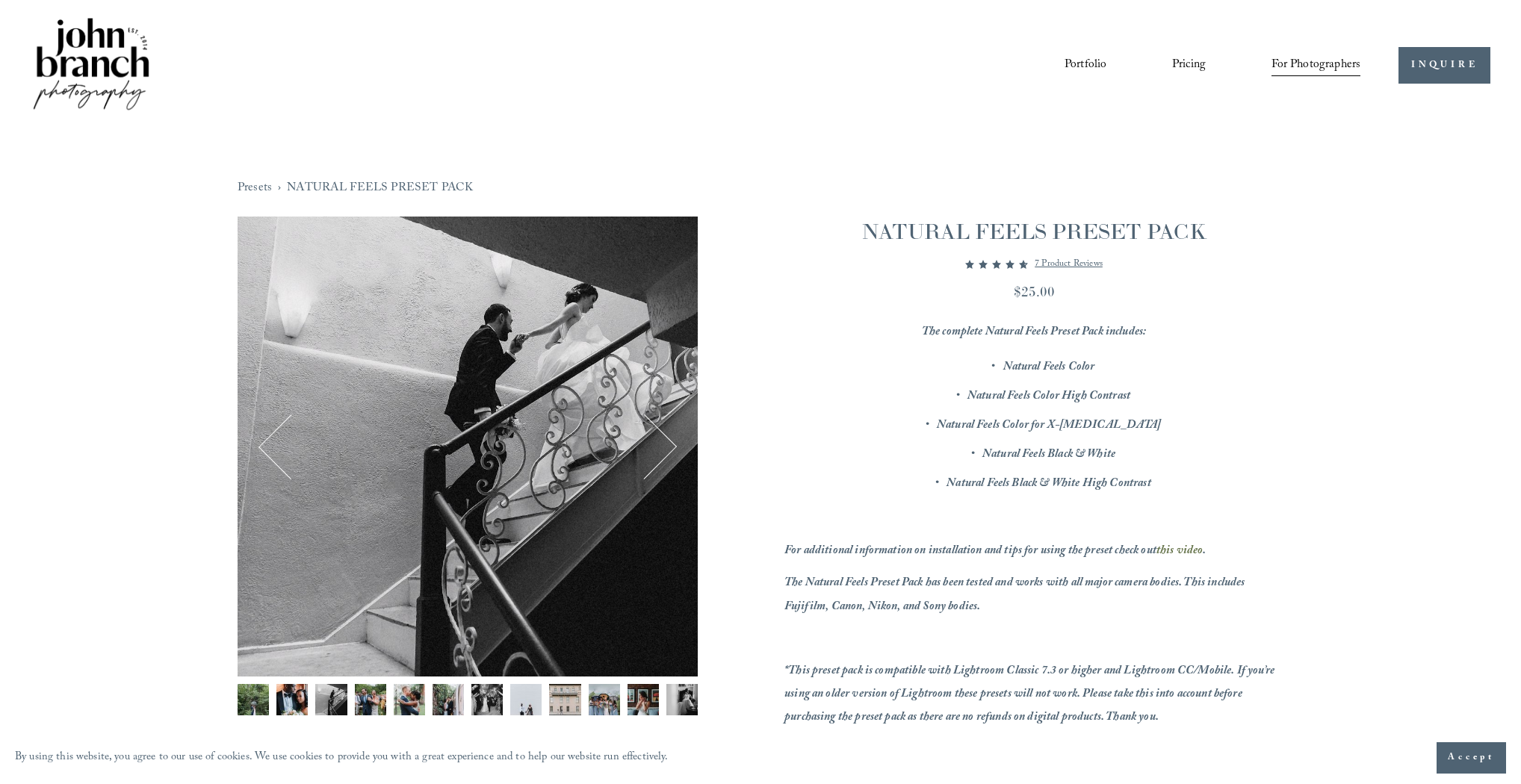
click at [663, 441] on button "Next" at bounding box center [645, 447] width 61 height 61
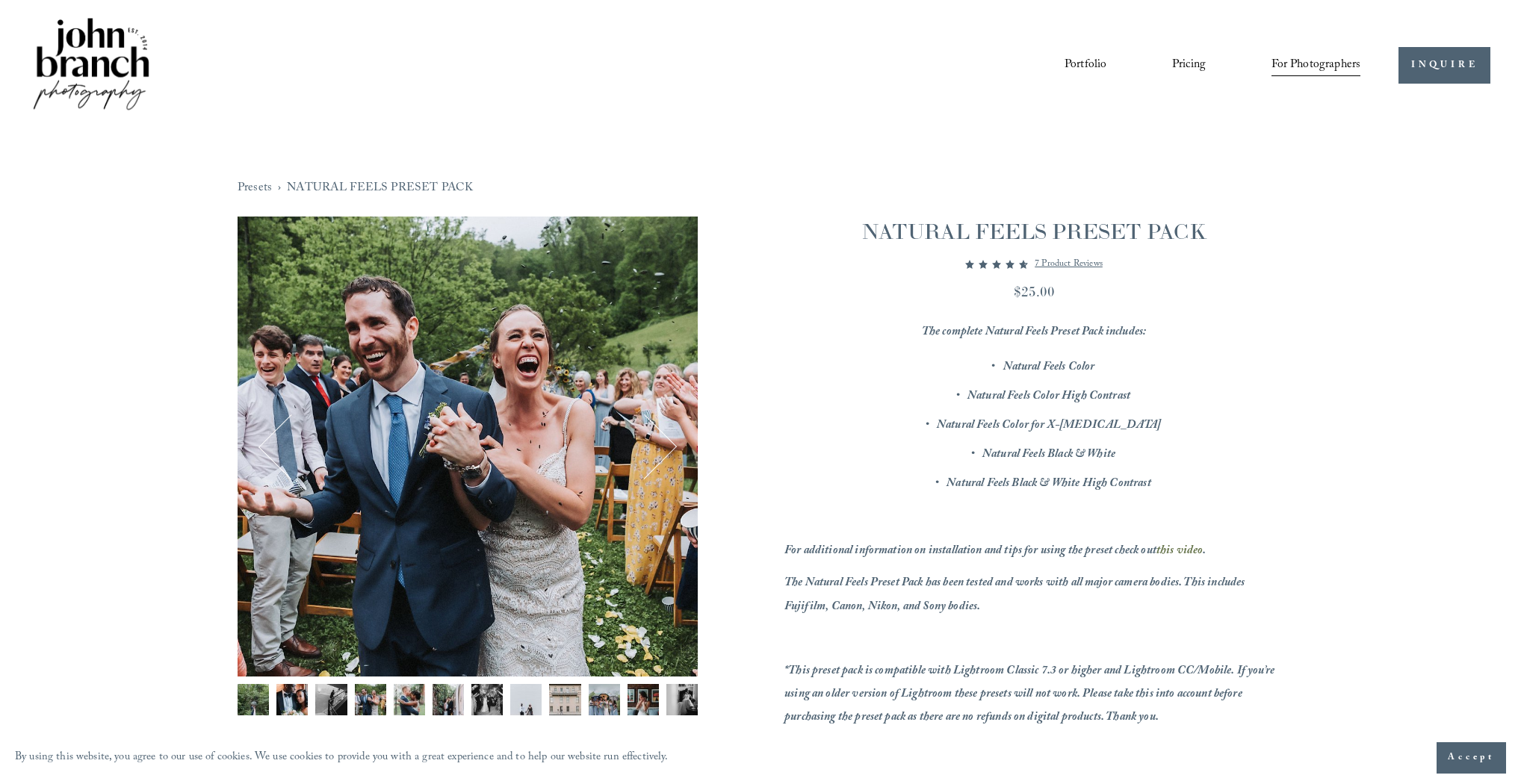
click at [663, 441] on button "Next" at bounding box center [645, 447] width 61 height 61
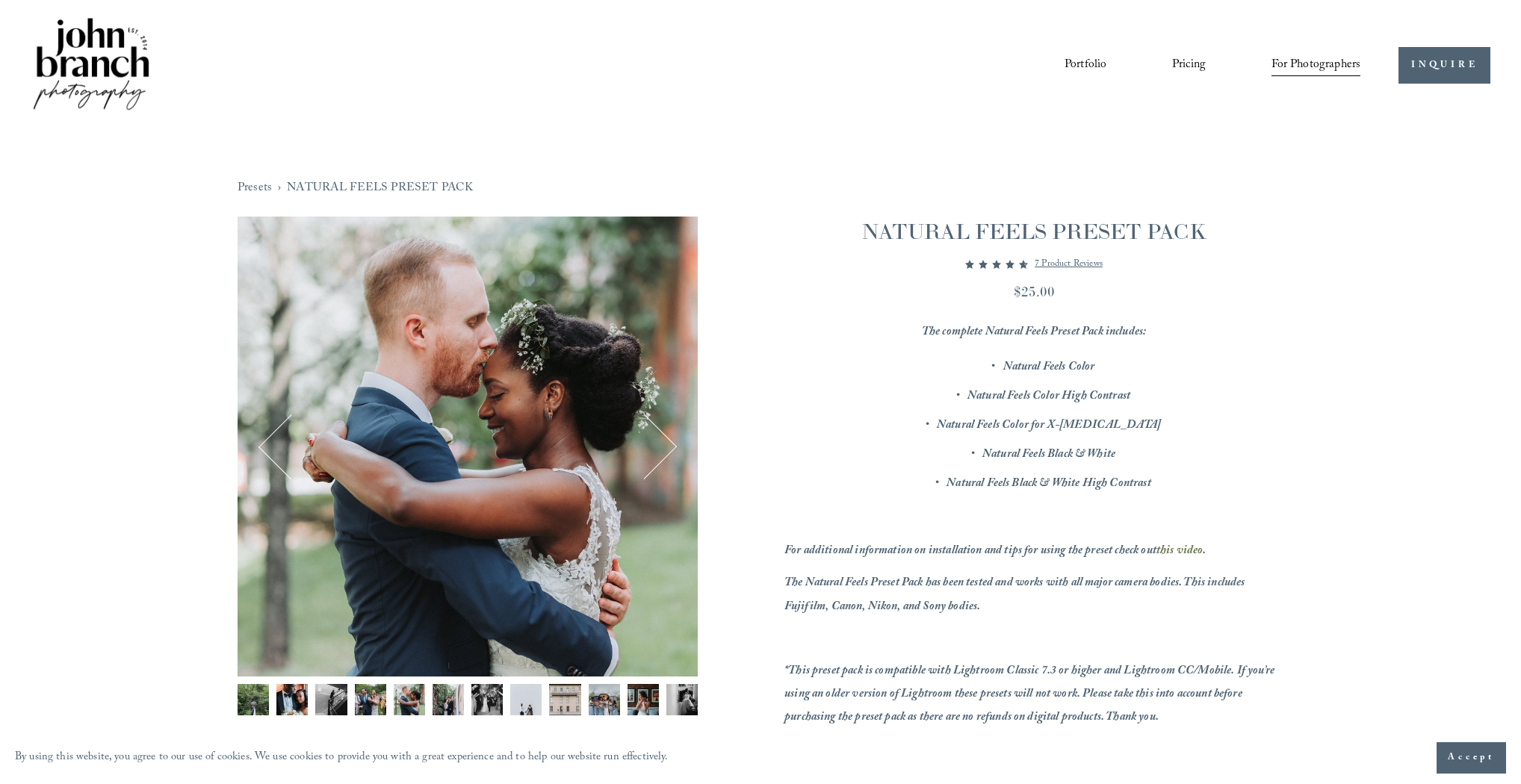
click at [664, 442] on button "Next" at bounding box center [645, 447] width 61 height 61
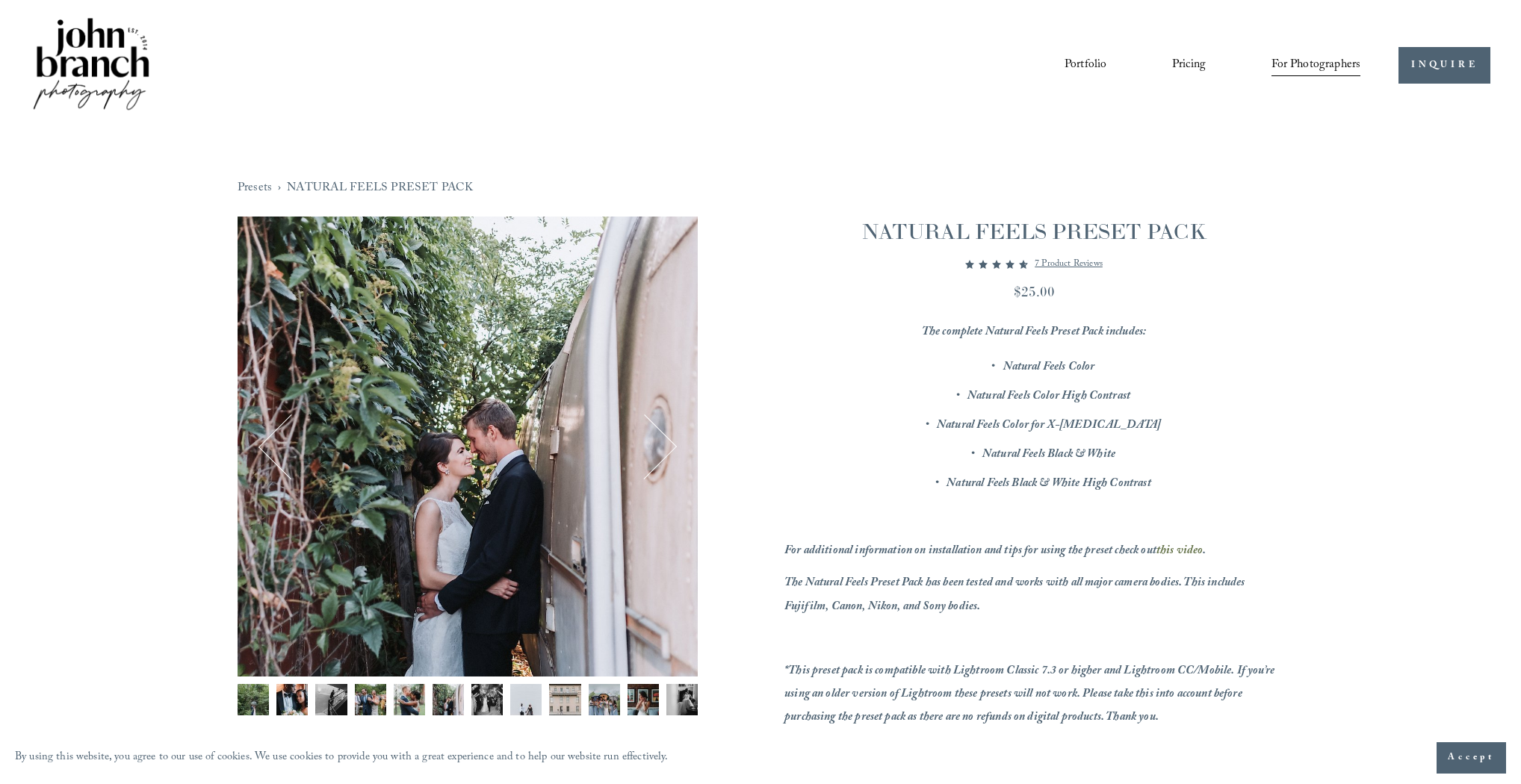
click at [664, 442] on button "Next" at bounding box center [645, 447] width 61 height 61
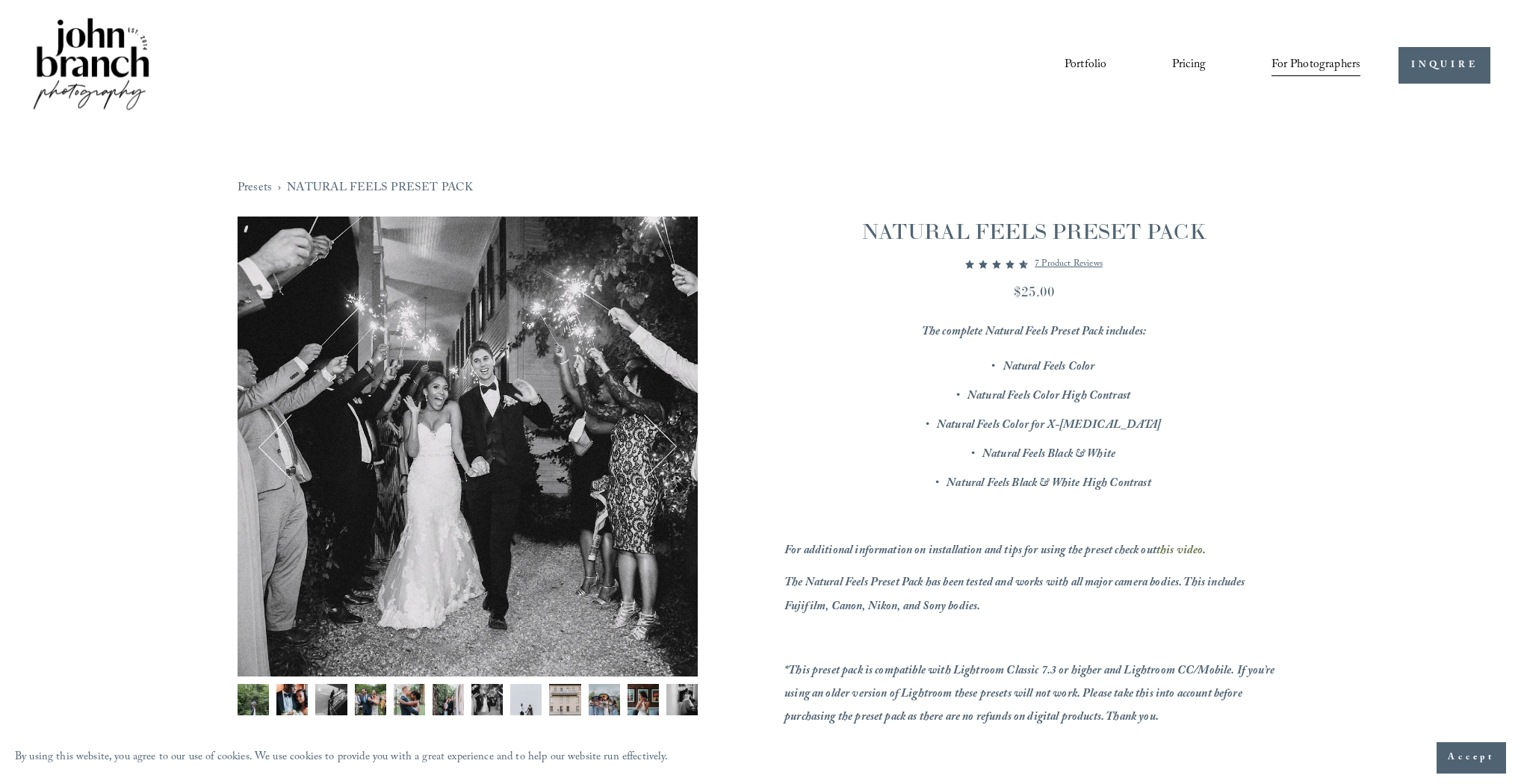
click at [665, 442] on button "Next" at bounding box center [645, 447] width 61 height 61
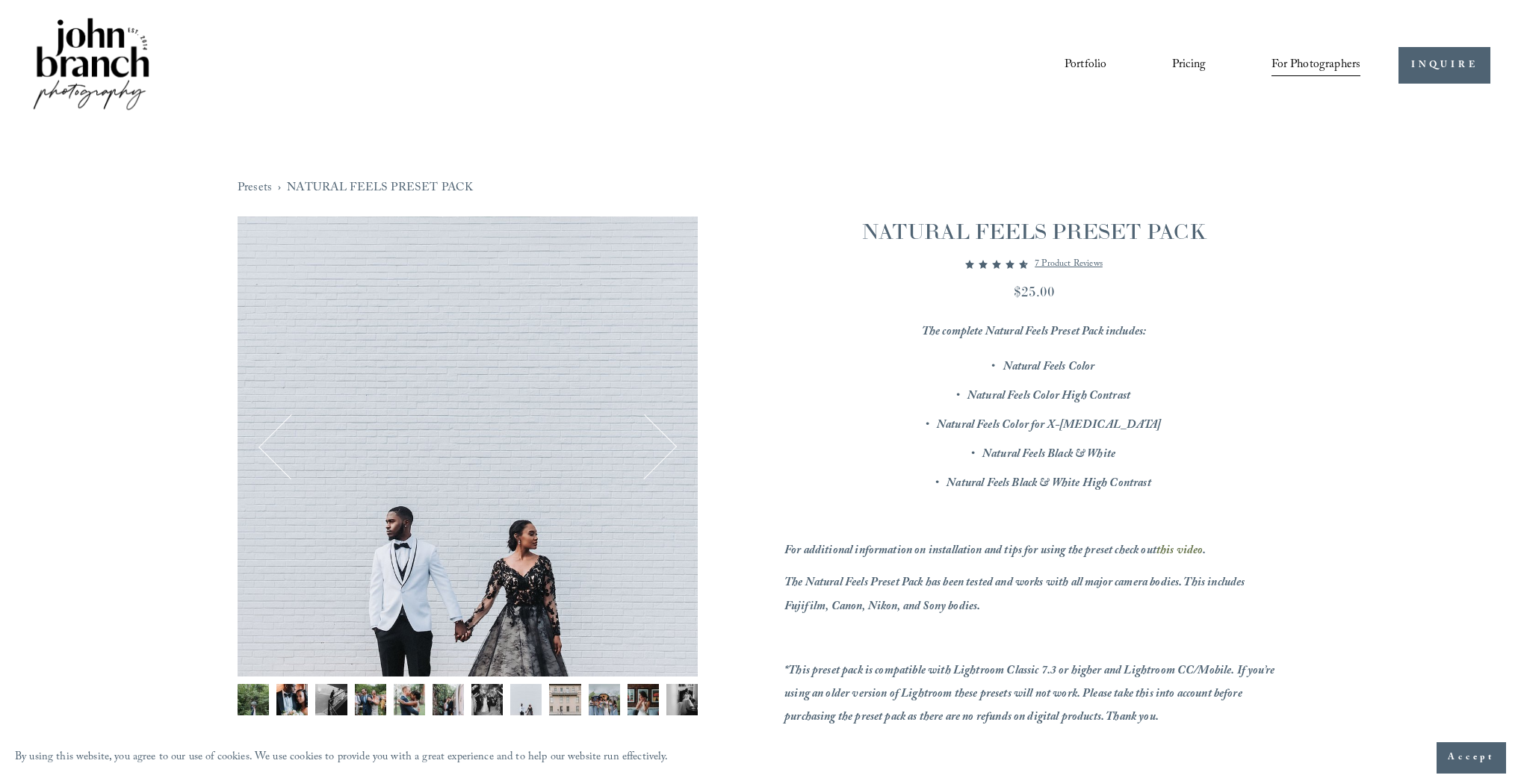
click at [665, 442] on button "Next" at bounding box center [645, 447] width 61 height 61
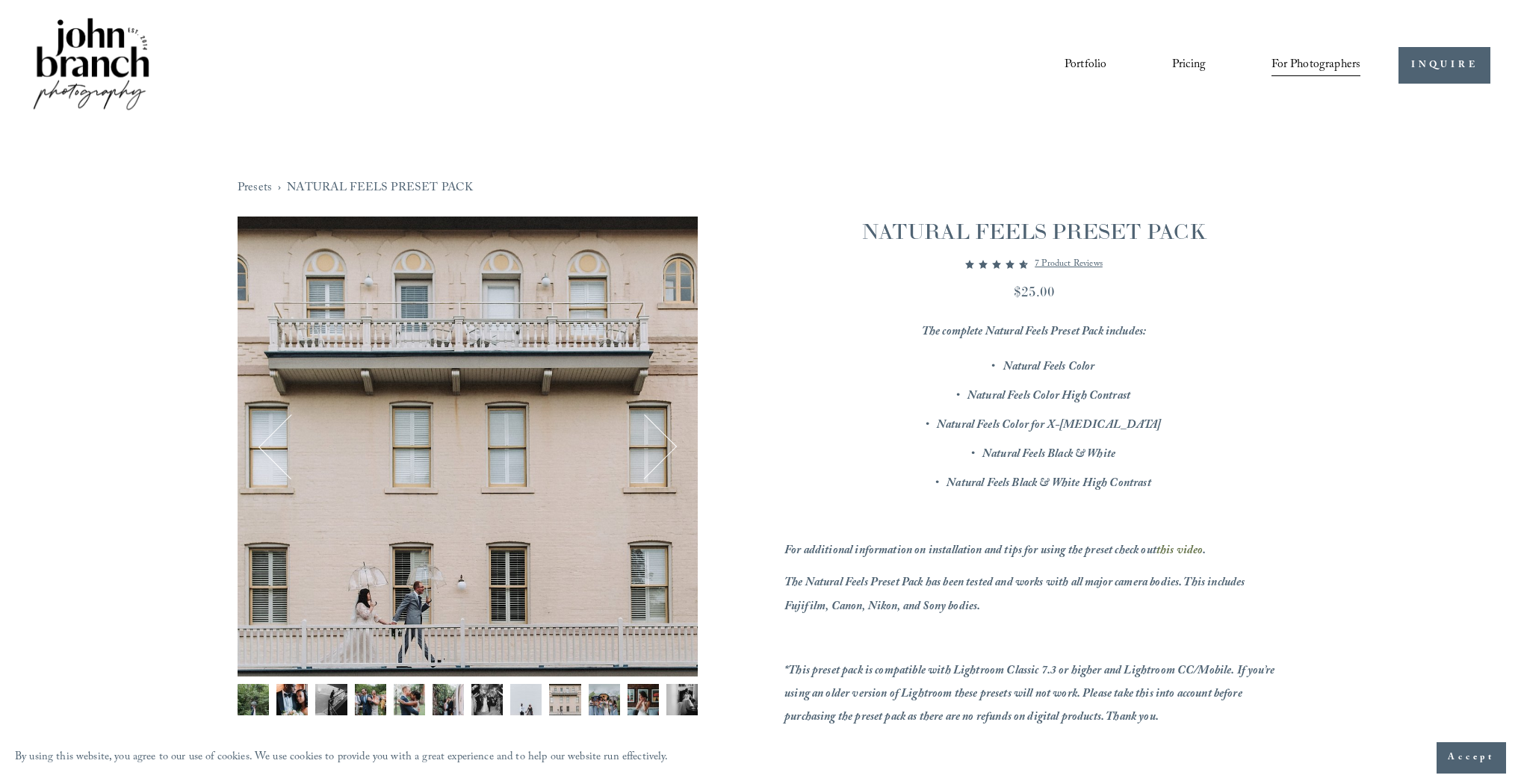
click at [665, 442] on button "Next" at bounding box center [645, 447] width 61 height 61
